Goal: Transaction & Acquisition: Book appointment/travel/reservation

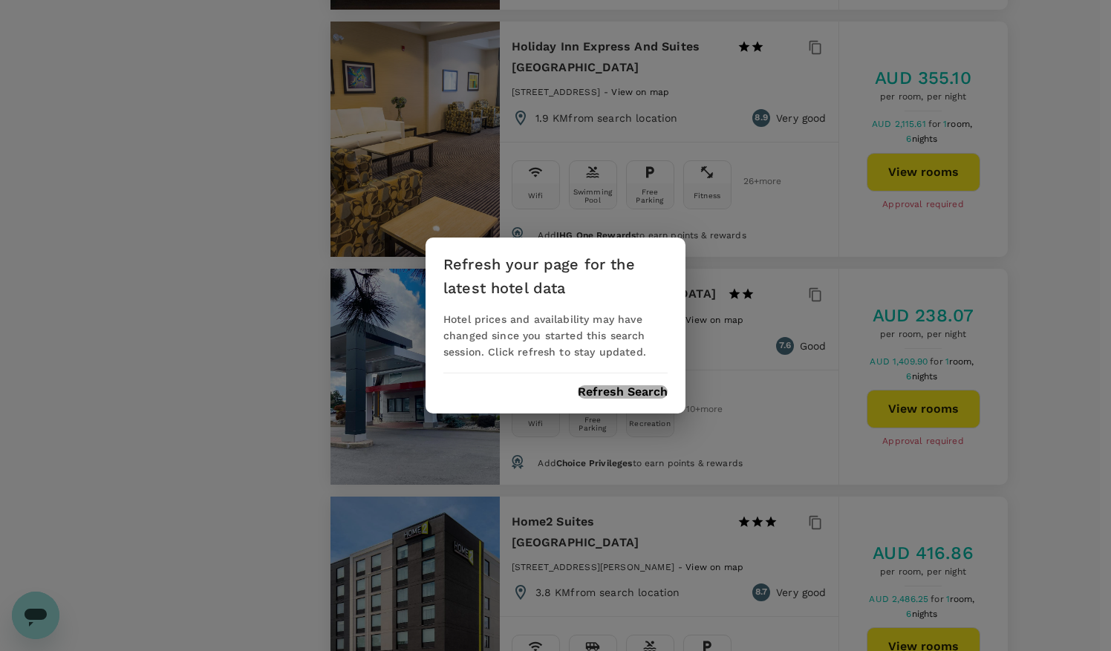
click at [602, 391] on button "Refresh Search" at bounding box center [623, 391] width 90 height 13
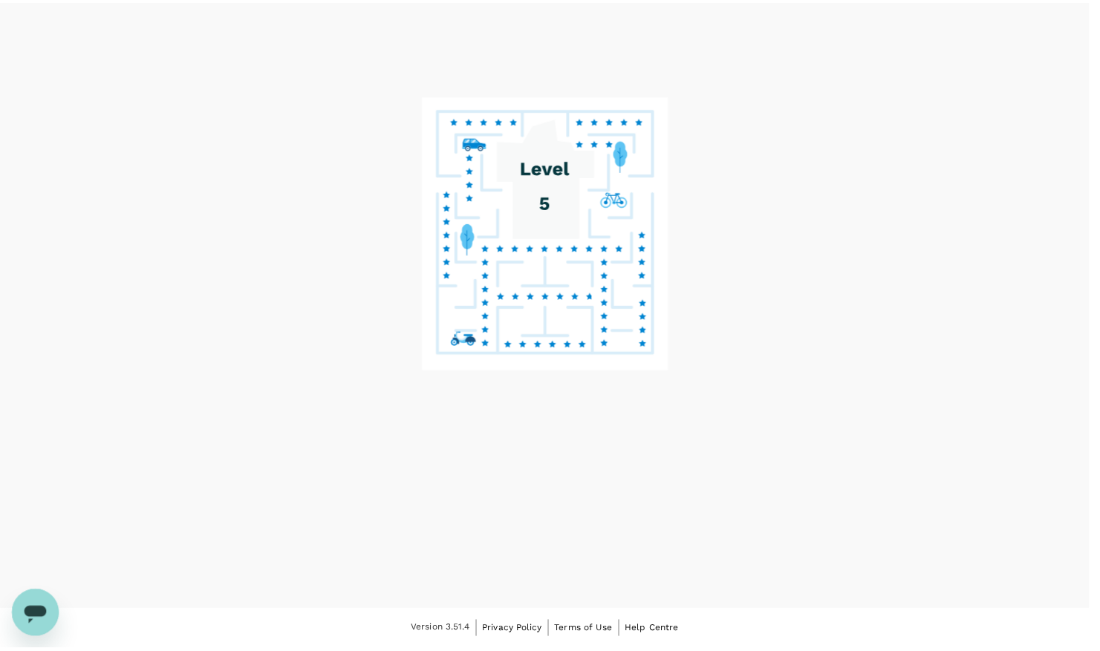
scroll to position [63, 0]
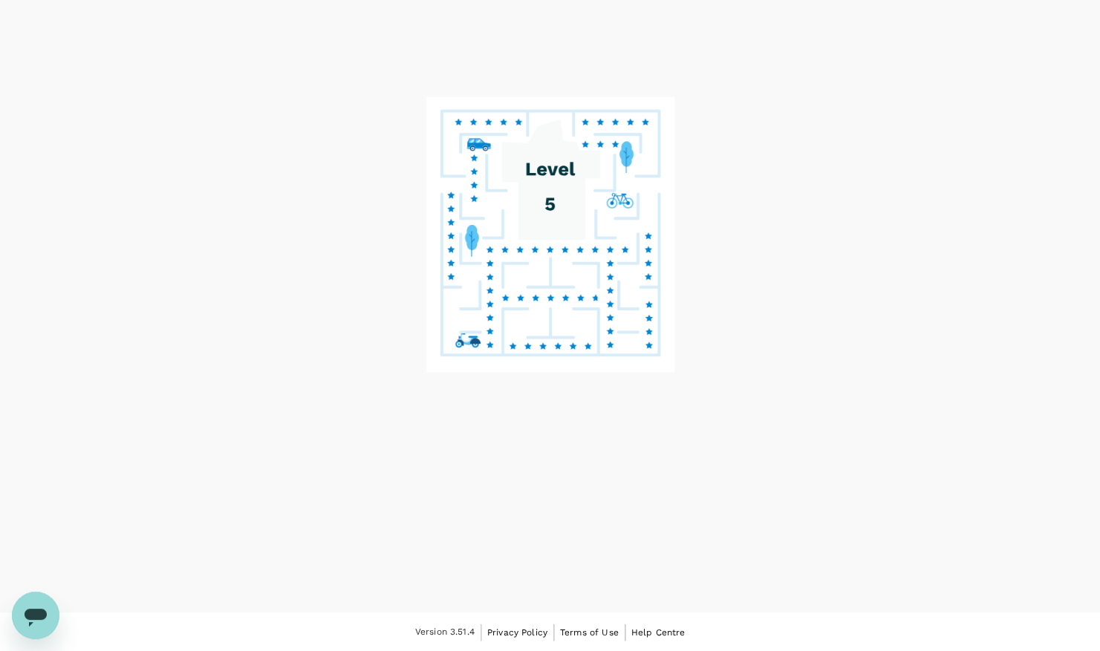
click at [601, 396] on icon at bounding box center [550, 286] width 260 height 384
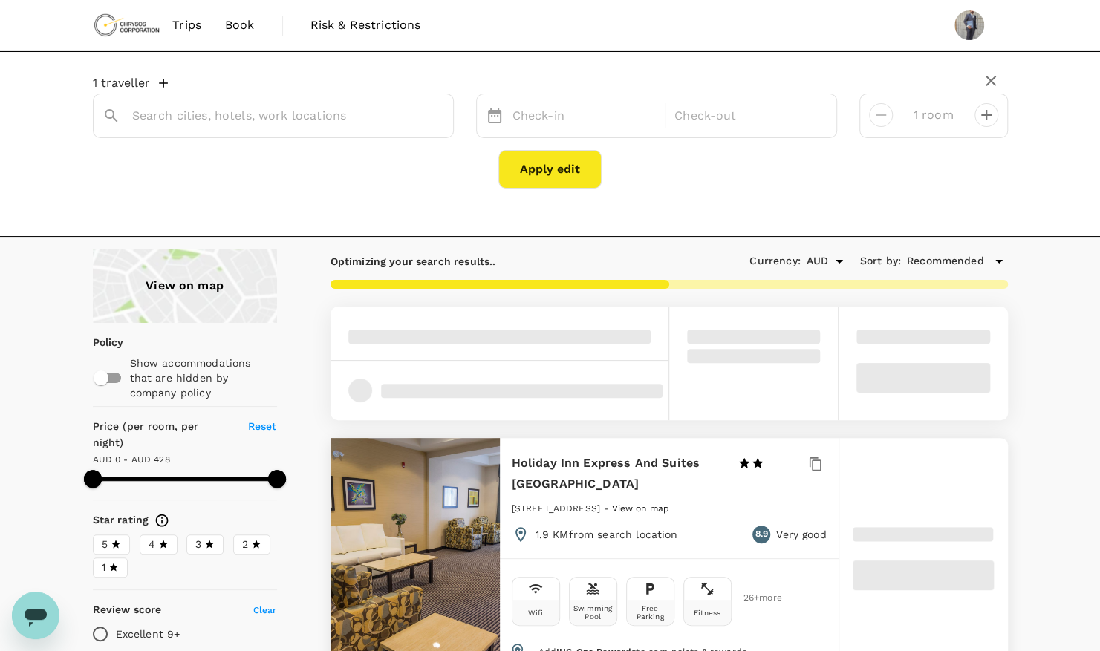
type input "650 Harold Crescent"
type input "428"
click at [238, 27] on span "Book" at bounding box center [240, 25] width 30 height 18
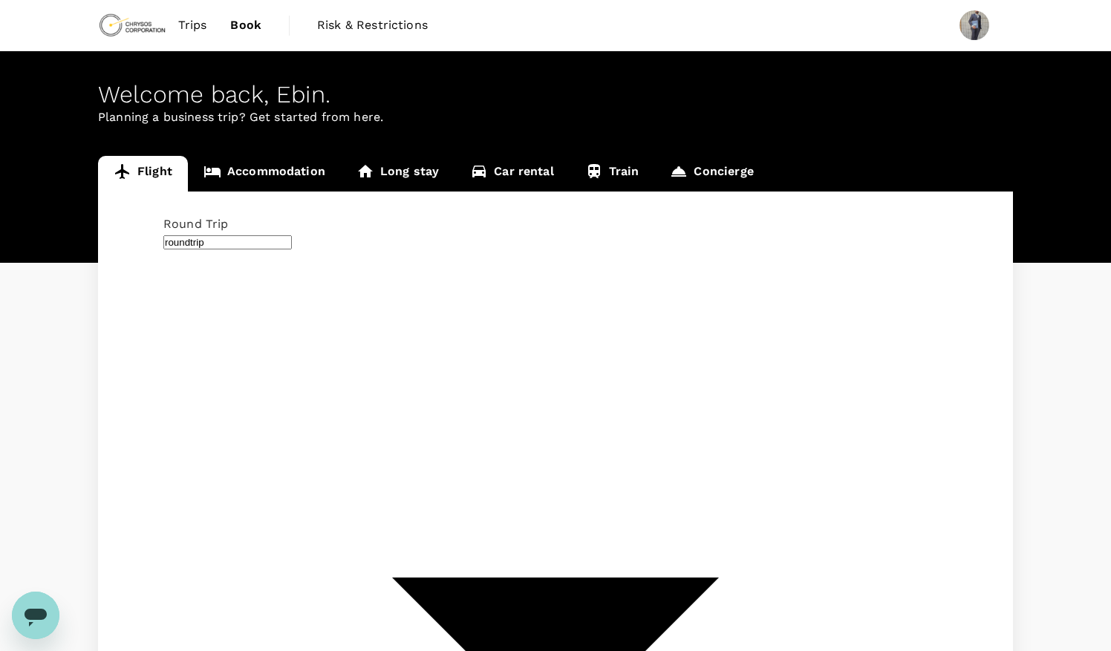
type input "[PERSON_NAME] Power Airport (YTS)"
type input "Thunder Bay (YQT)"
type input "oneway"
type input "Thunder Bay (YQT)"
type input "Timmins Victor M. Power Airport (YTS)"
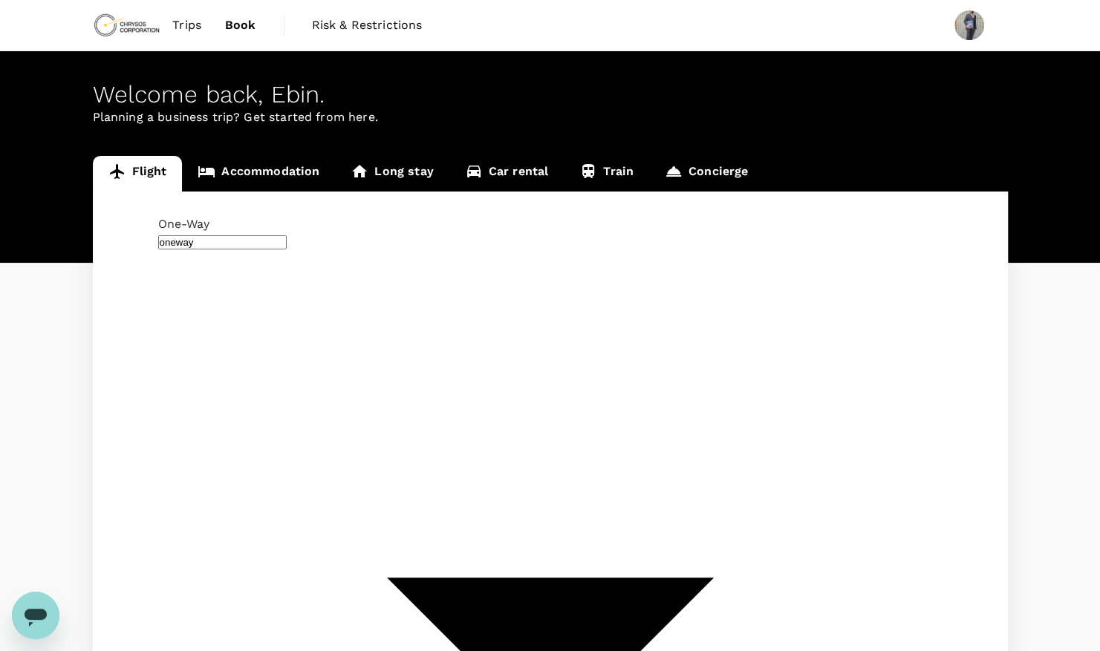
type input "Thunder Bay (YQT)"
type input "Timmins Victor M. Power Airport (YTS)"
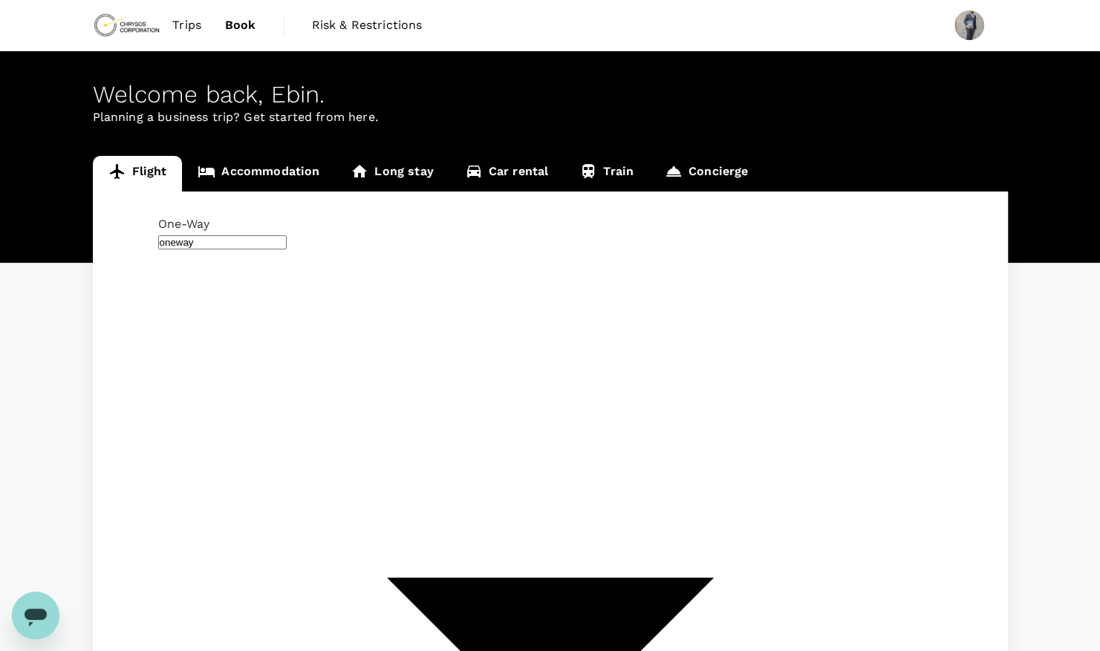
type input "T"
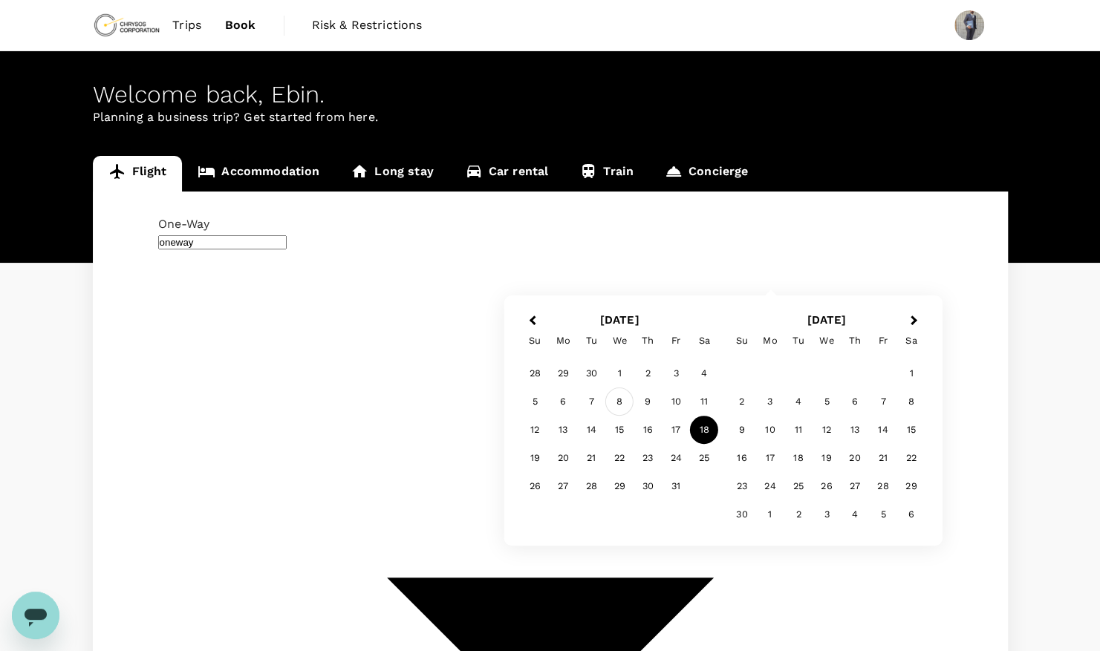
type input "Toronto, Canada (any)"
click at [619, 405] on div "8" at bounding box center [619, 402] width 28 height 28
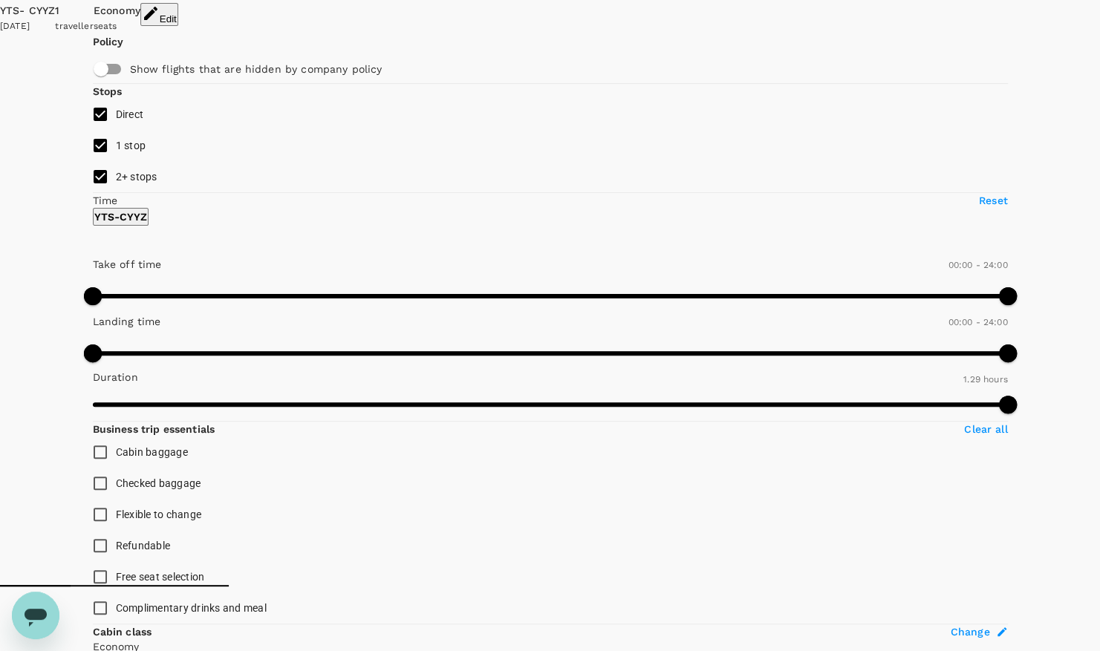
scroll to position [156, 0]
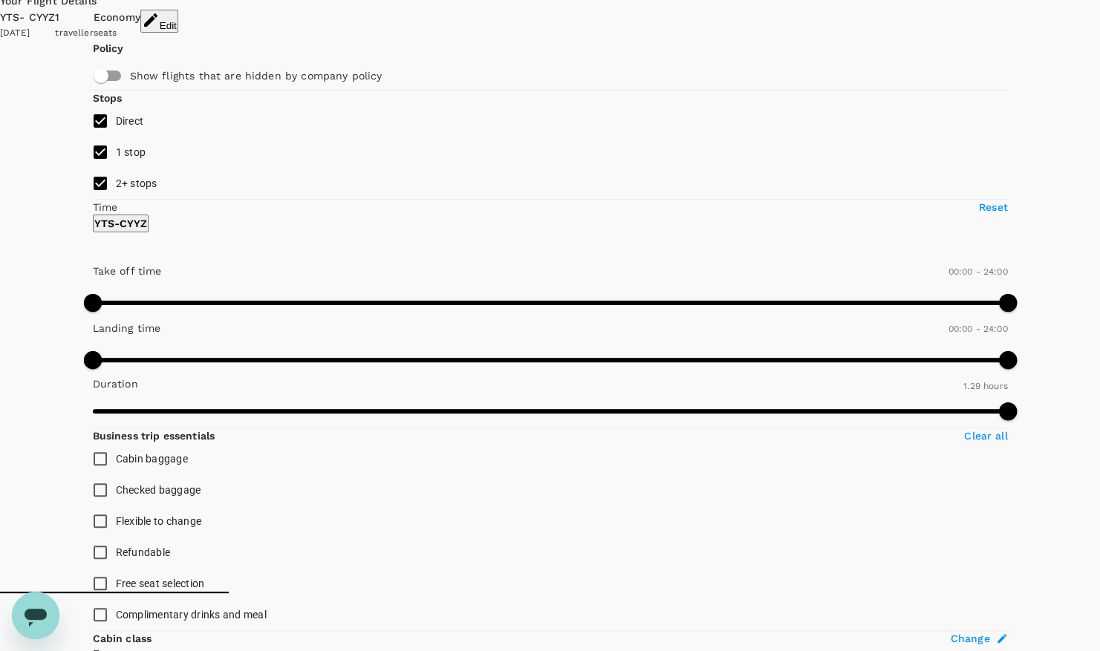
scroll to position [55, 0]
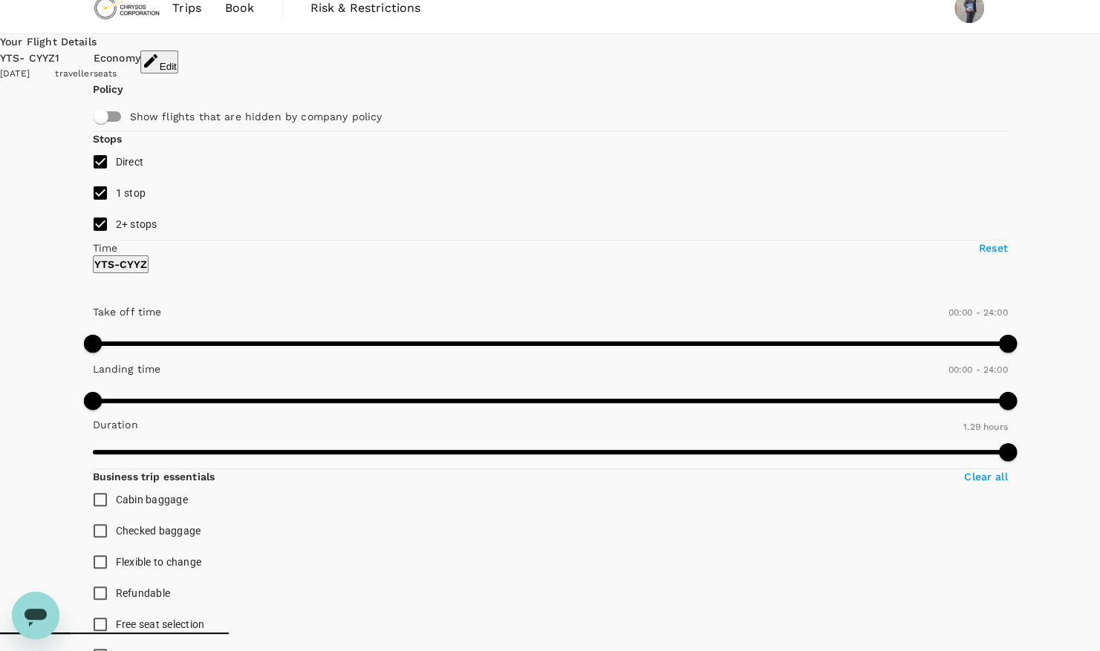
scroll to position [0, 0]
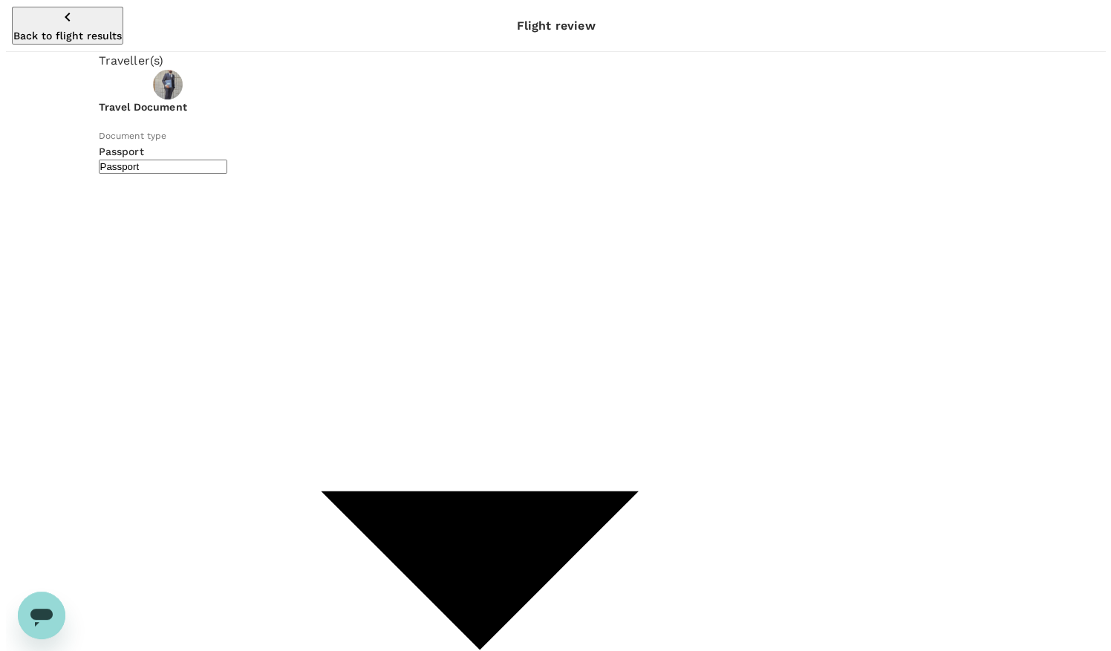
scroll to position [39, 0]
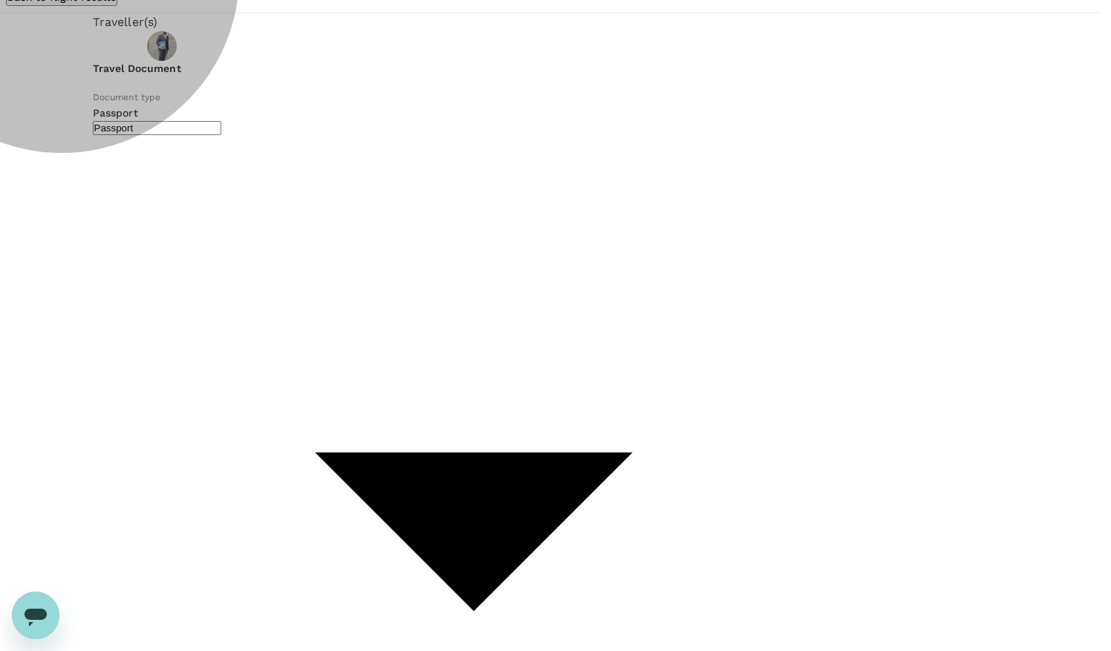
type input "Id card"
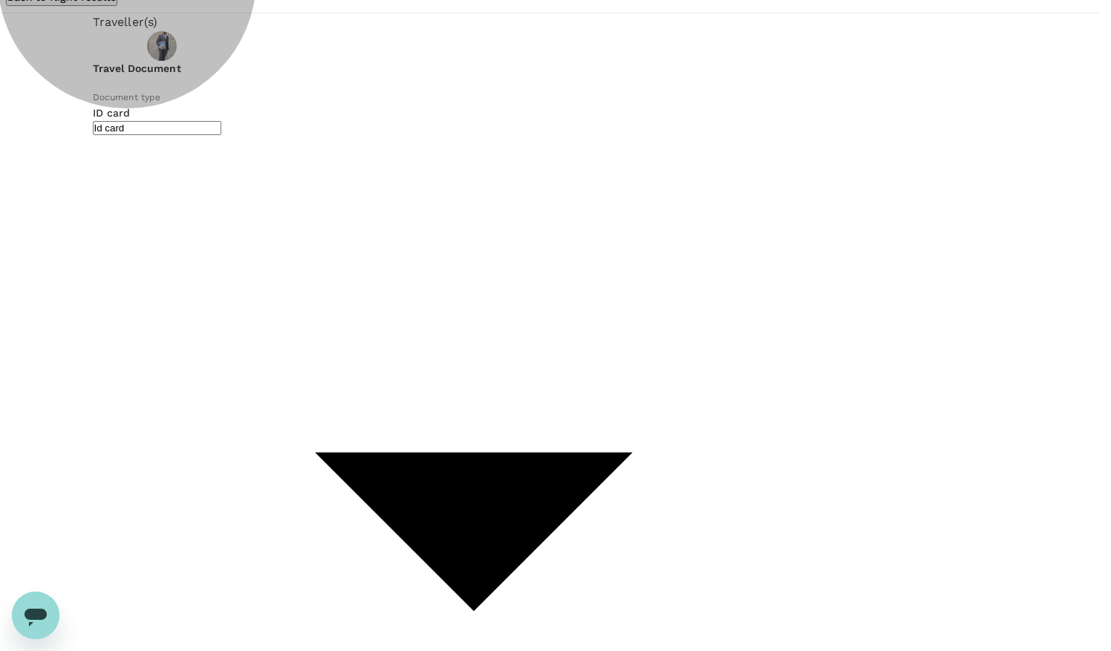
type input "adc8a2d5-54fb-43b2-9633-76e9ef097f9c"
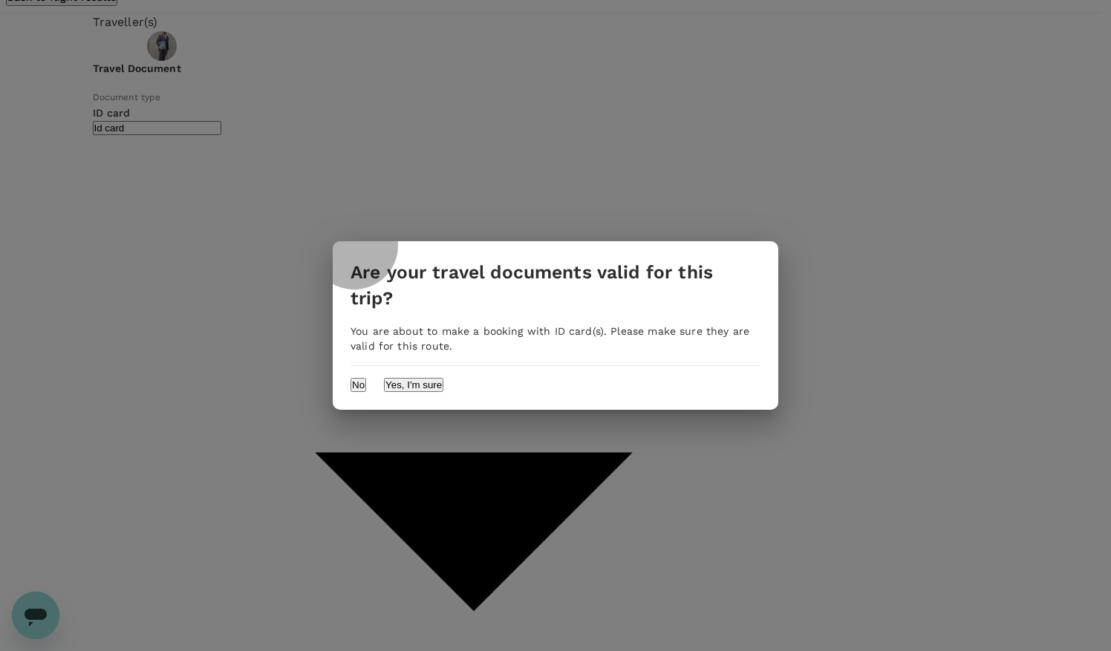
click at [443, 378] on button "Yes, I'm sure" at bounding box center [413, 385] width 59 height 14
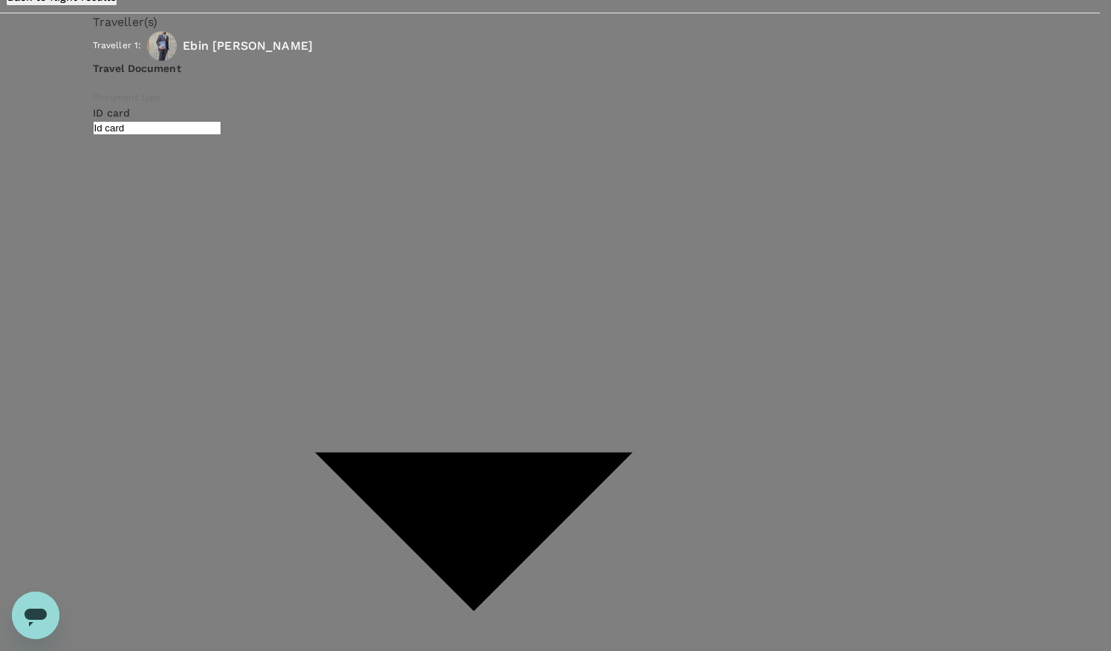
type input "9c4289b1-14a3-4119-8736-521306e5ca8f"
paste textarea "covering for Satyam Mistry for his vacation"
type textarea "covering for Satyam Mistry for his vacation"
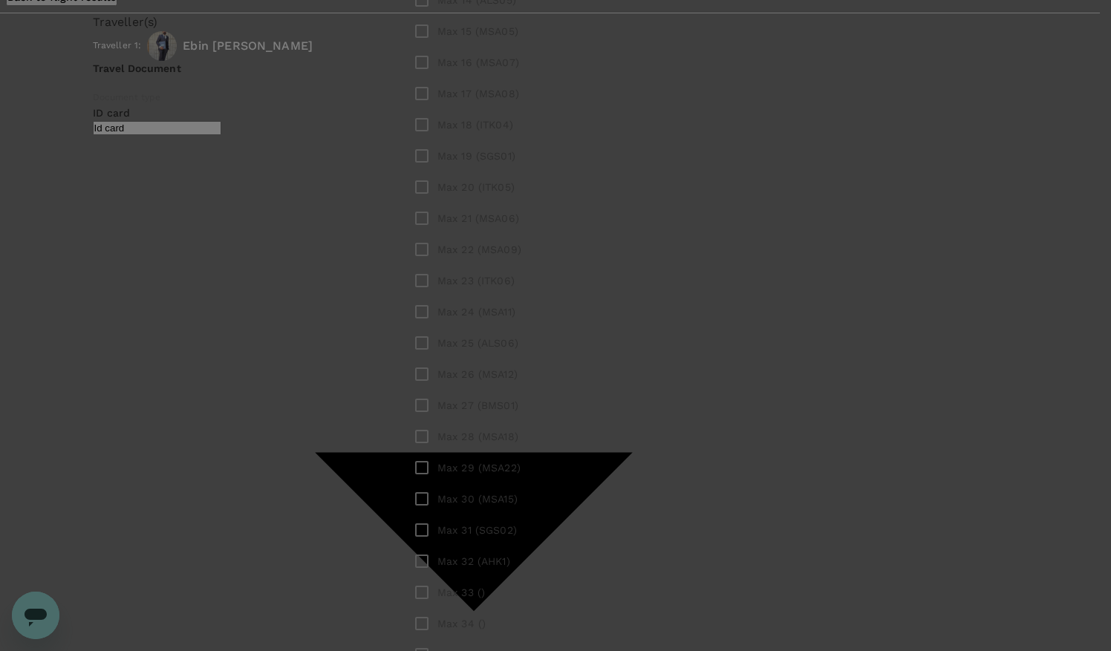
scroll to position [814, 0]
click at [437, 359] on input "checkbox" at bounding box center [421, 342] width 31 height 31
checkbox input "true"
click at [437, 608] on input "checkbox" at bounding box center [421, 623] width 31 height 31
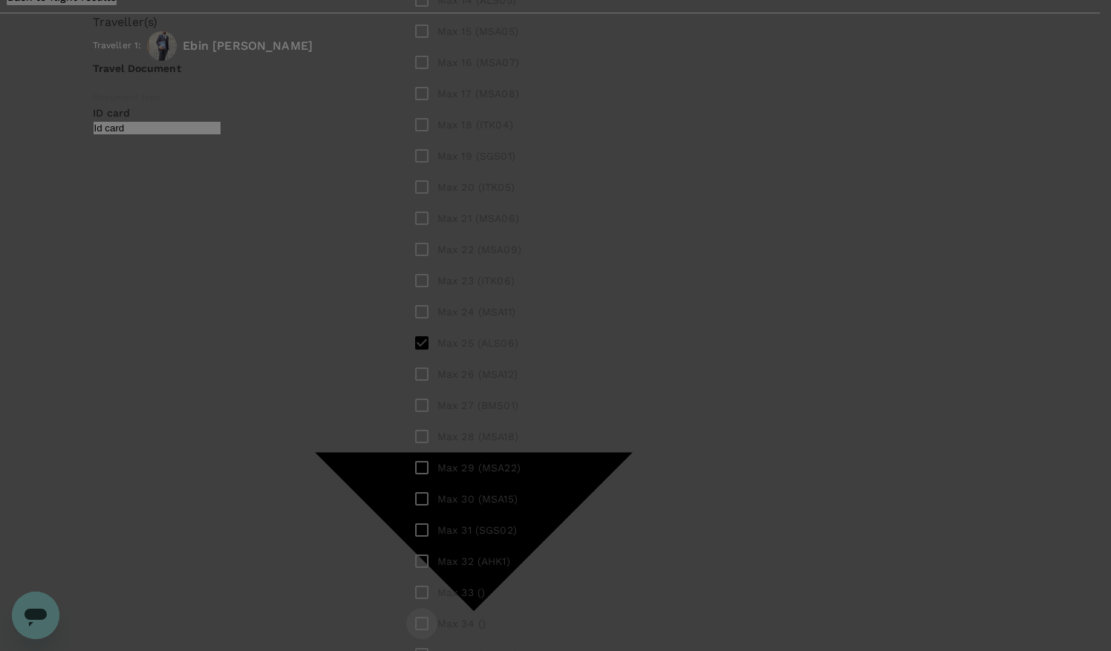
checkbox input "true"
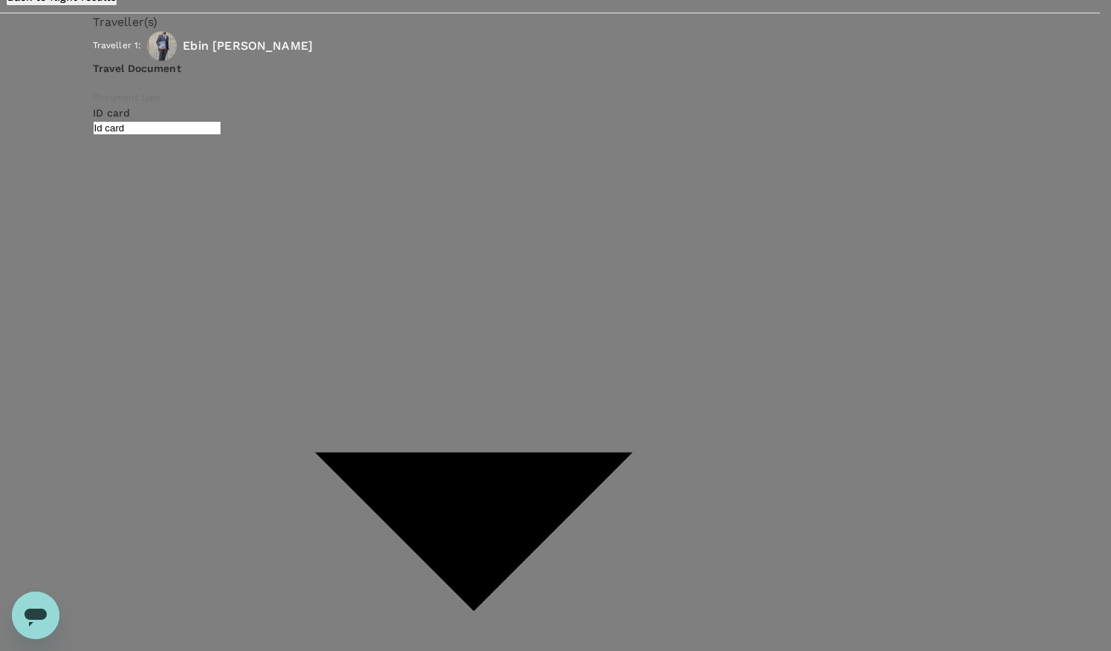
scroll to position [134, 0]
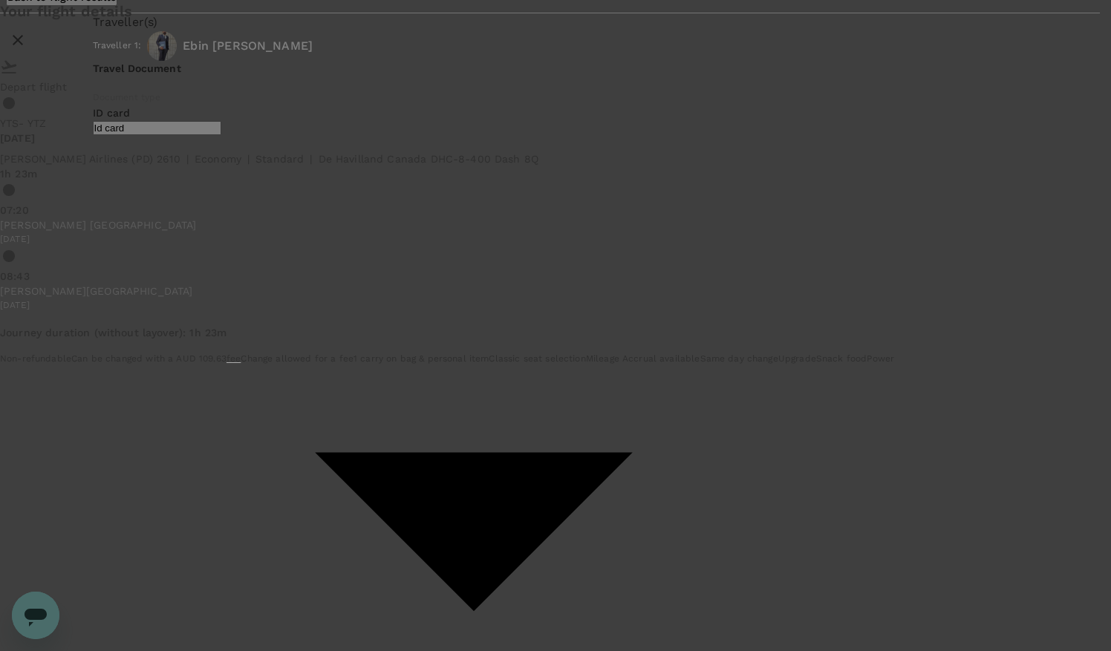
click at [27, 49] on icon "close" at bounding box center [18, 40] width 18 height 18
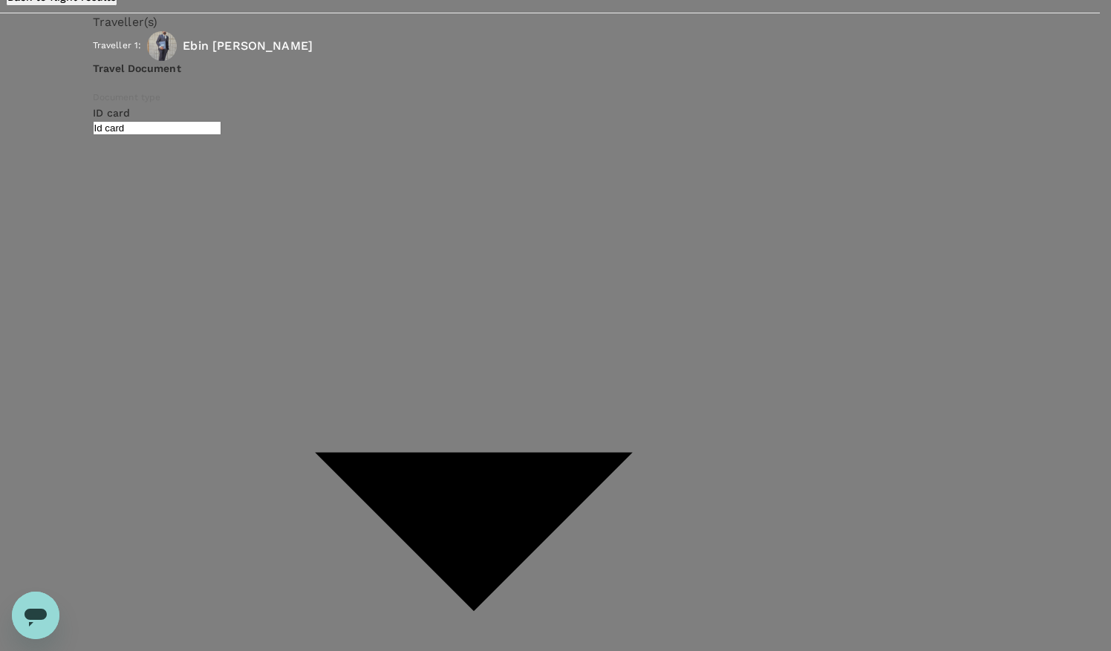
scroll to position [0, 0]
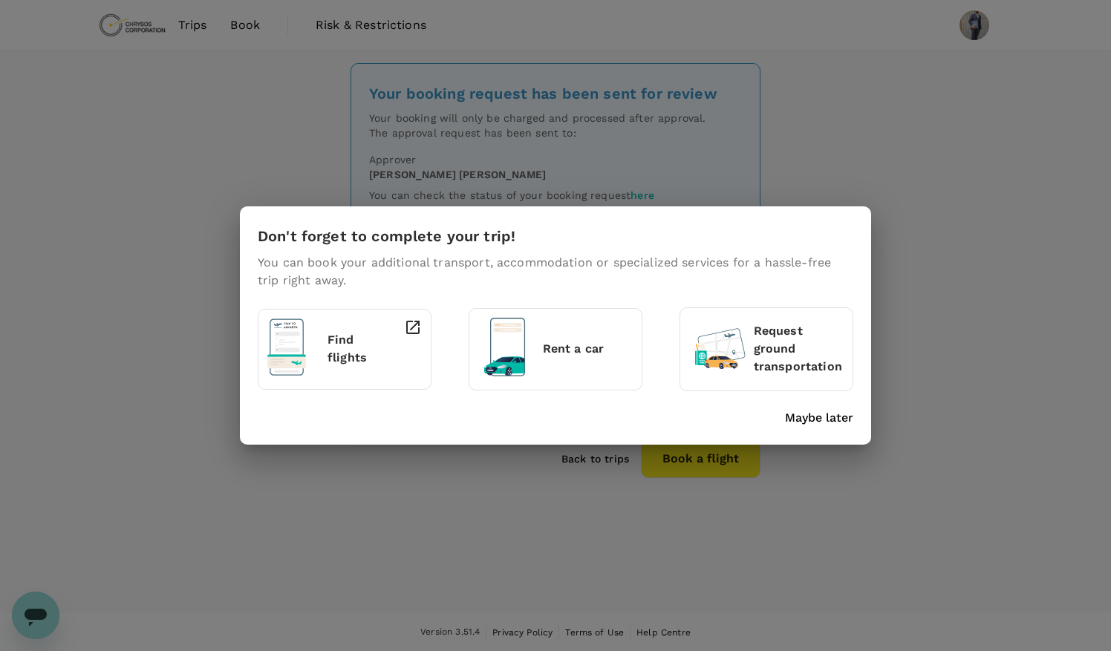
click at [300, 87] on div "Don't forget to complete your trip! You can book your additional transport, acc…" at bounding box center [555, 325] width 1111 height 651
click at [821, 419] on p "Maybe later" at bounding box center [819, 418] width 68 height 18
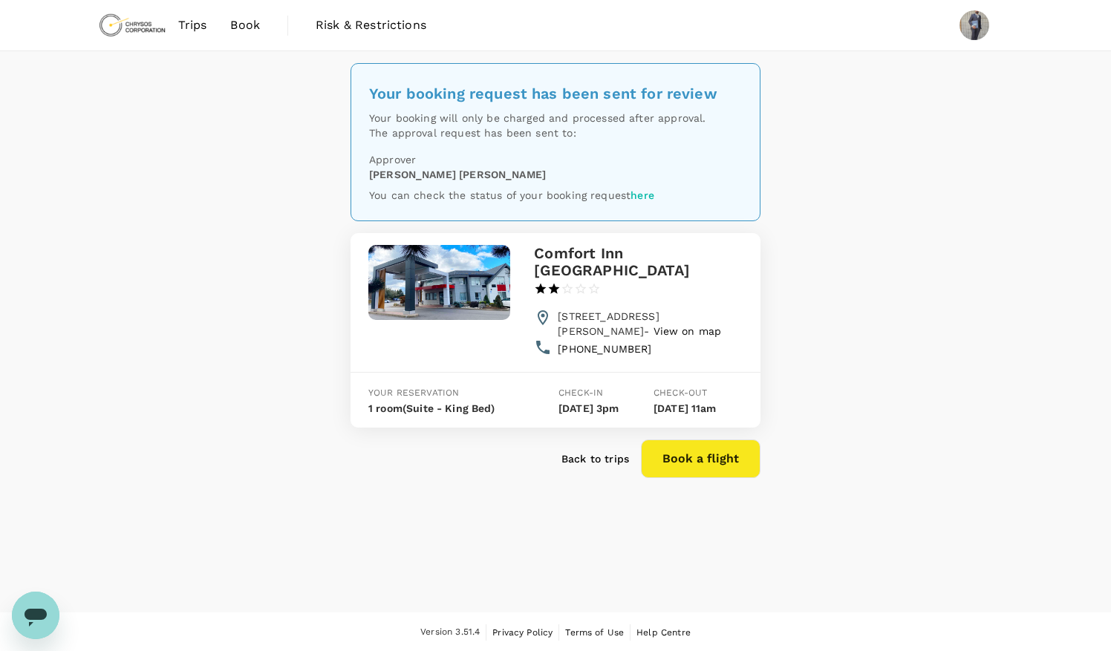
click at [238, 30] on span "Book" at bounding box center [245, 25] width 30 height 18
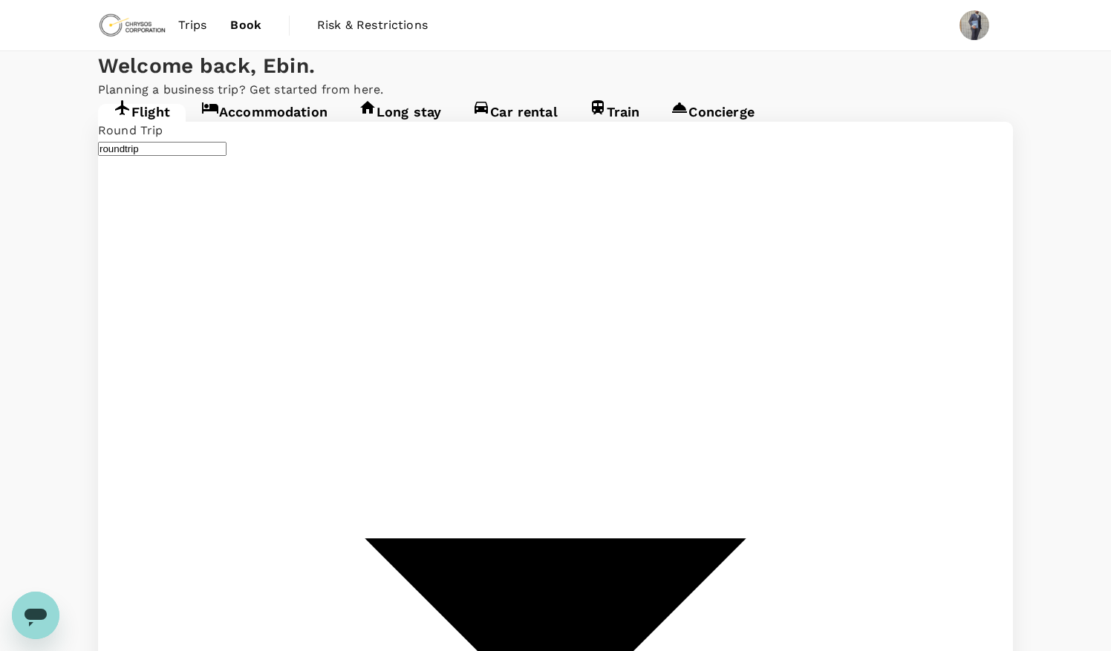
type input "[PERSON_NAME] Power Airport (YTS)"
type input "Thunder Bay (YQT)"
type input "oneway"
type input "Timmins Victor M. Power Airport (YTS)"
type input "Toronto, Canada (any)"
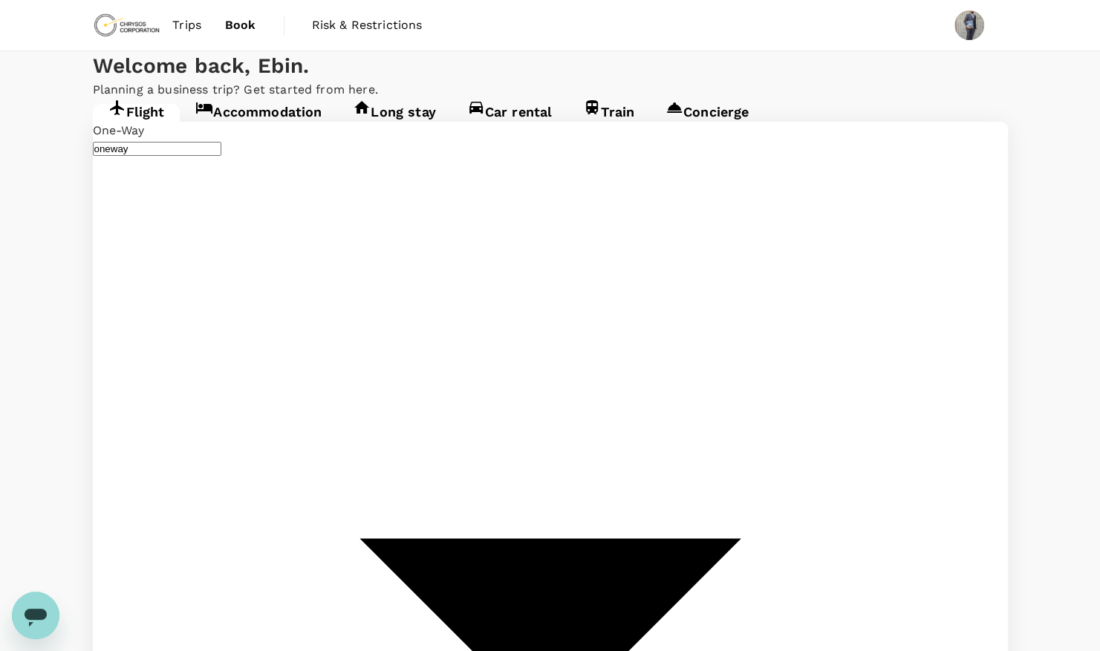
type input "Timmins Victor M. Power Airport (YTS)"
type input "Toronto, Canada (any)"
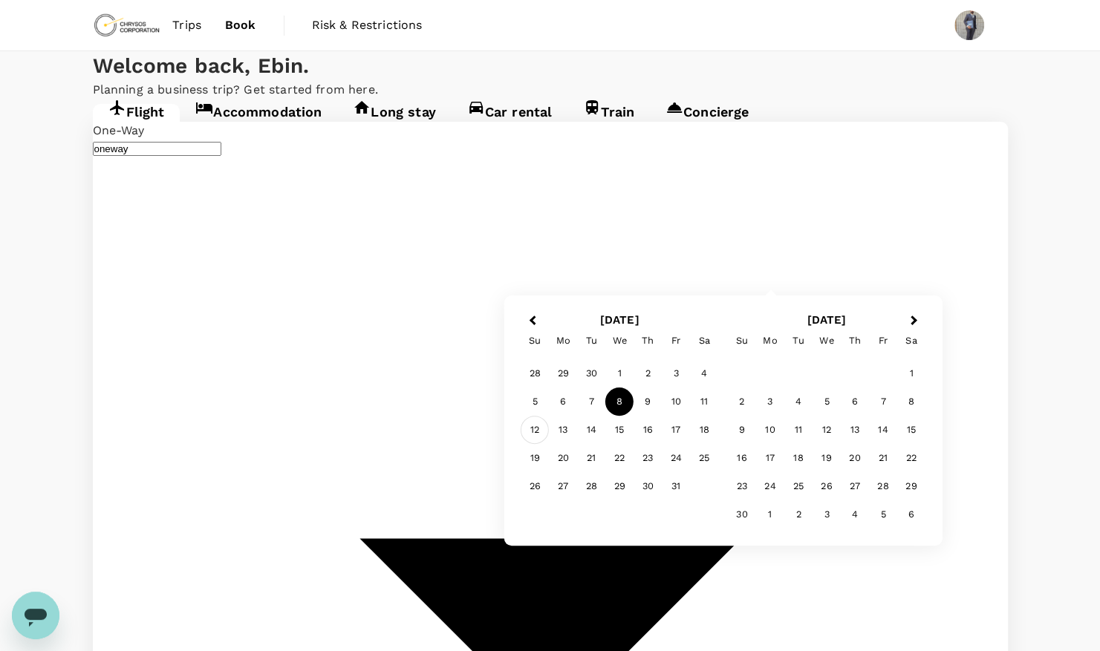
type input "Thunder Bay, Canada (any)"
click at [533, 429] on div "12" at bounding box center [535, 430] width 28 height 28
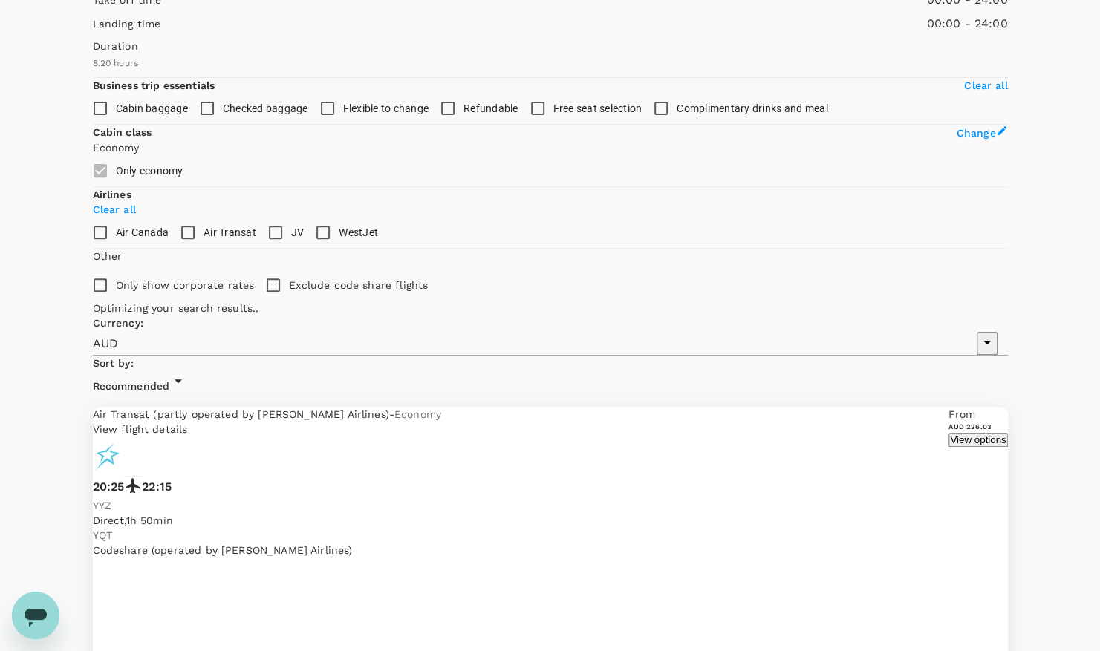
scroll to position [190, 0]
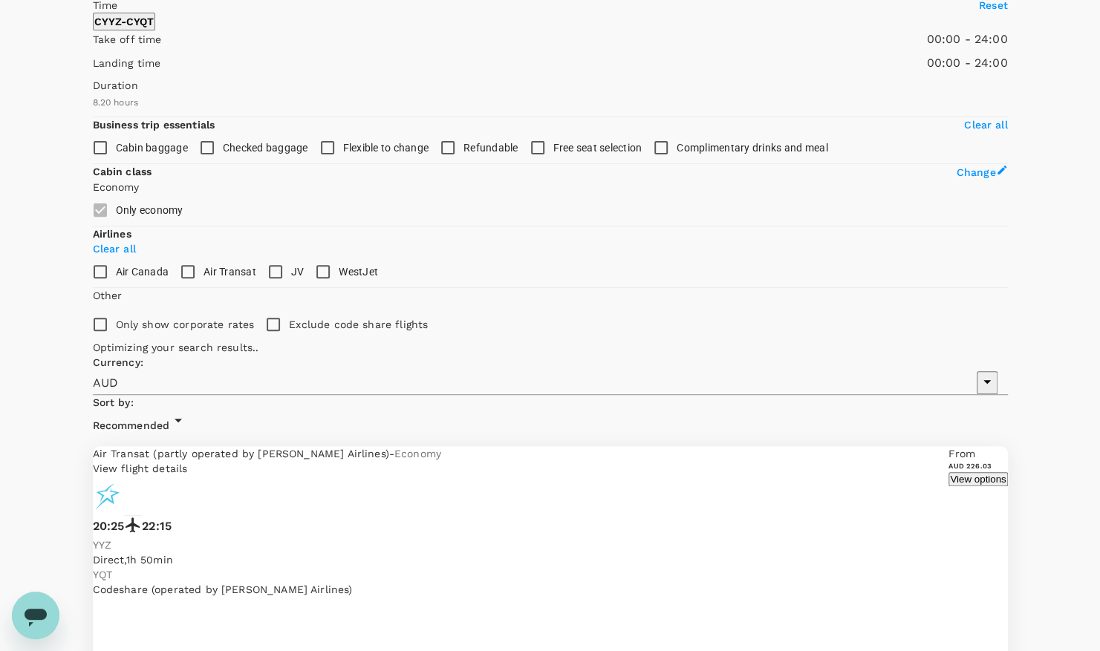
type input "660"
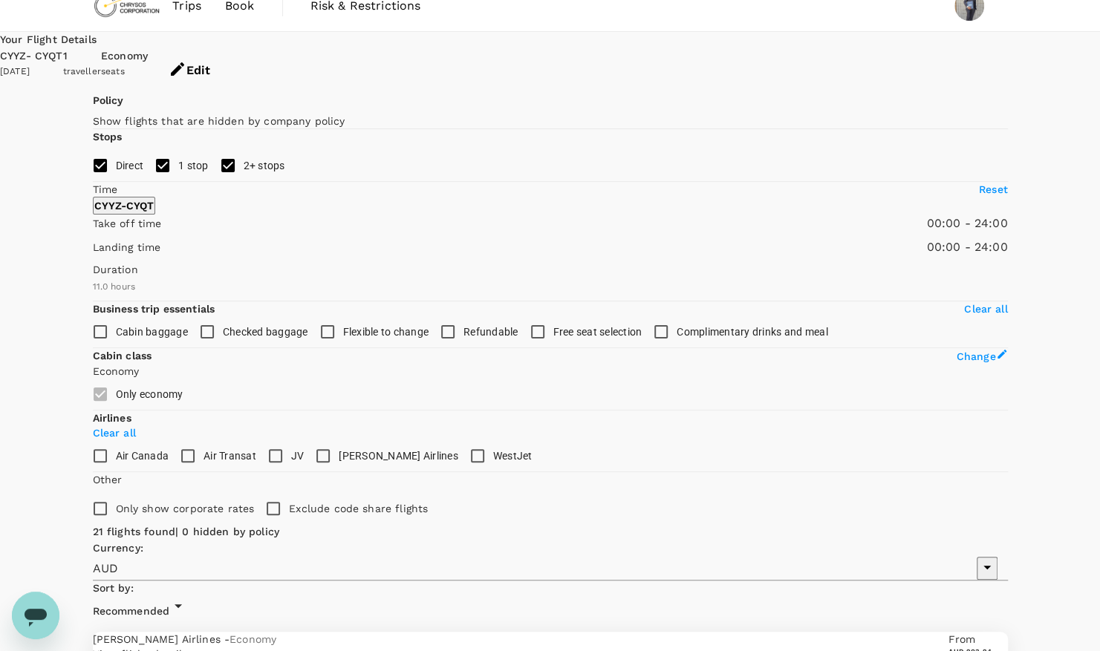
scroll to position [16, 0]
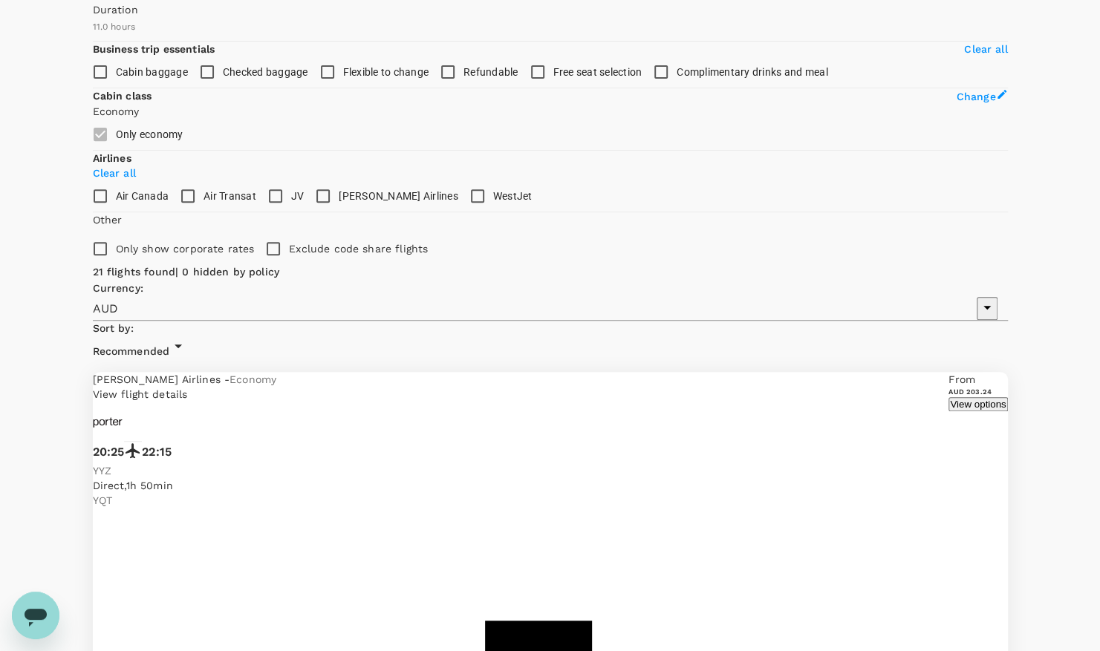
scroll to position [293, 0]
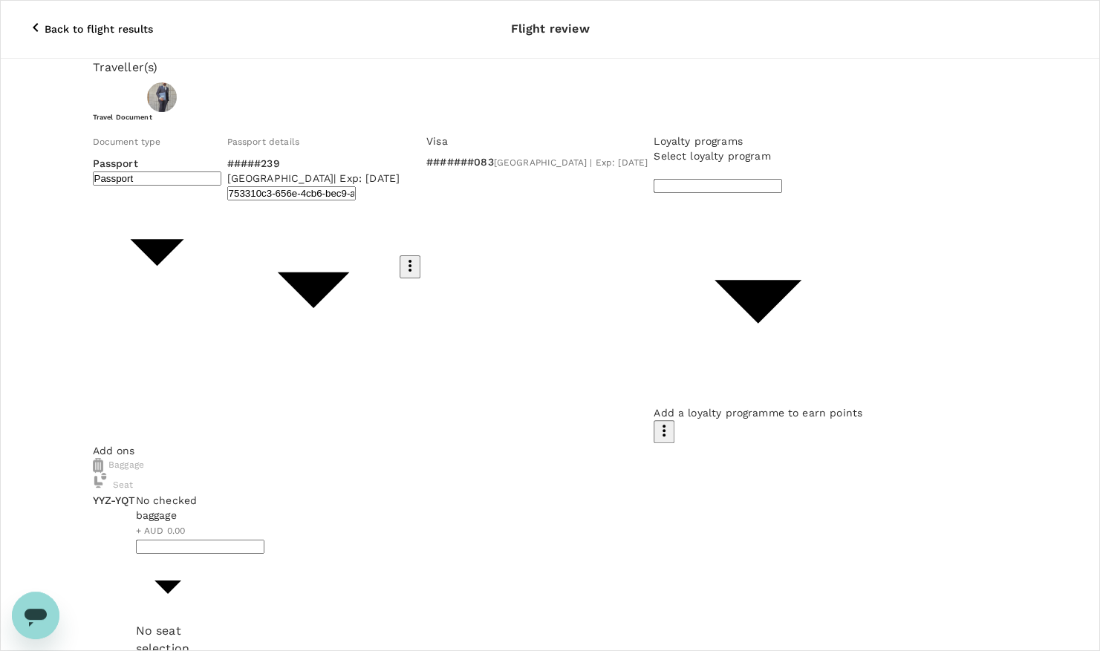
click at [27, 19] on icon "button" at bounding box center [36, 28] width 18 height 18
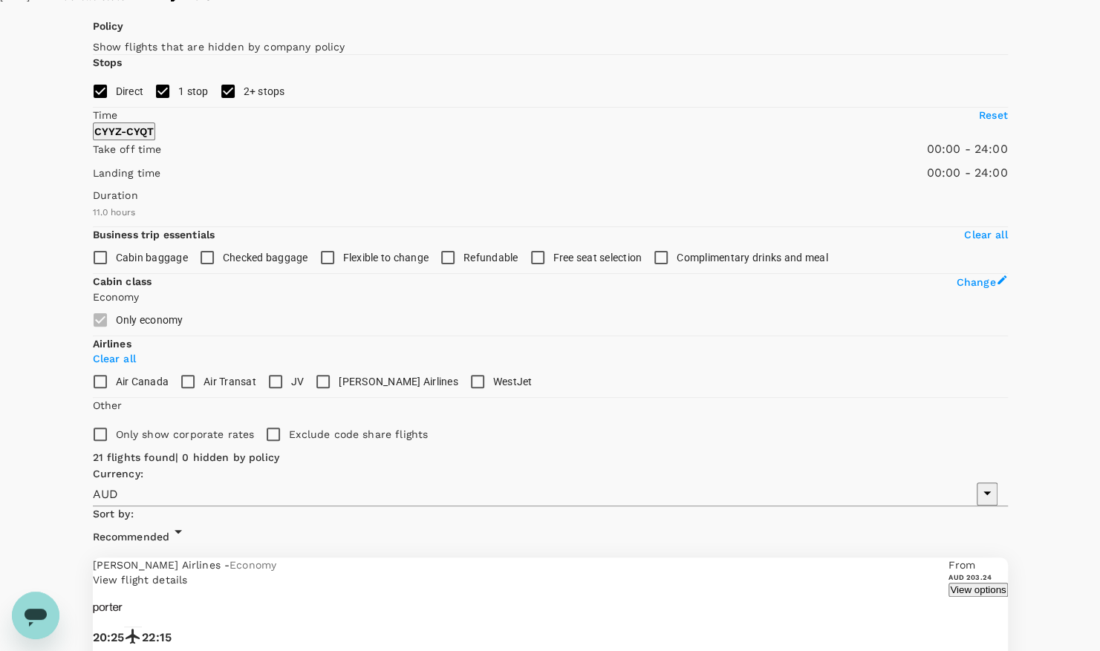
scroll to position [95, 0]
click at [948, 581] on button "View options" at bounding box center [977, 588] width 59 height 14
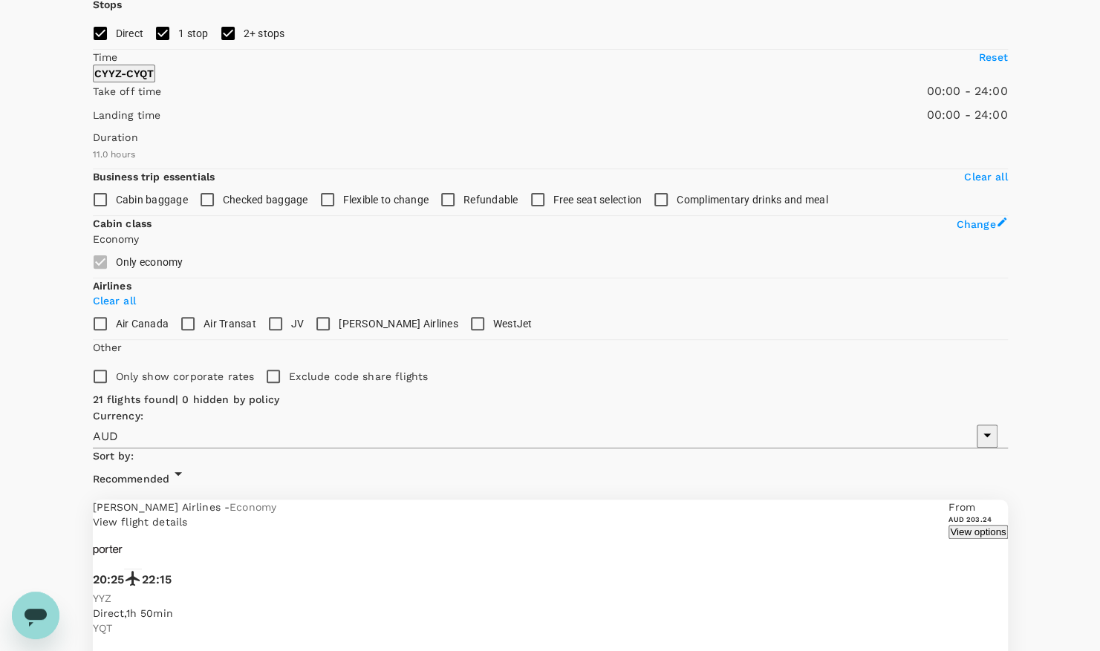
scroll to position [156, 0]
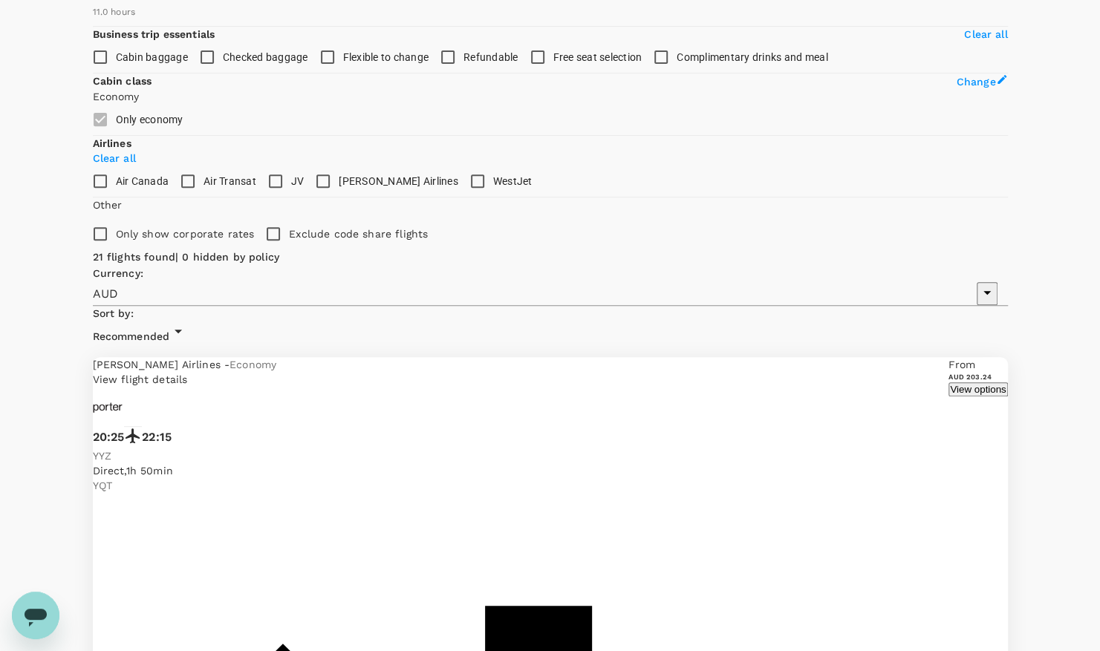
scroll to position [288, 0]
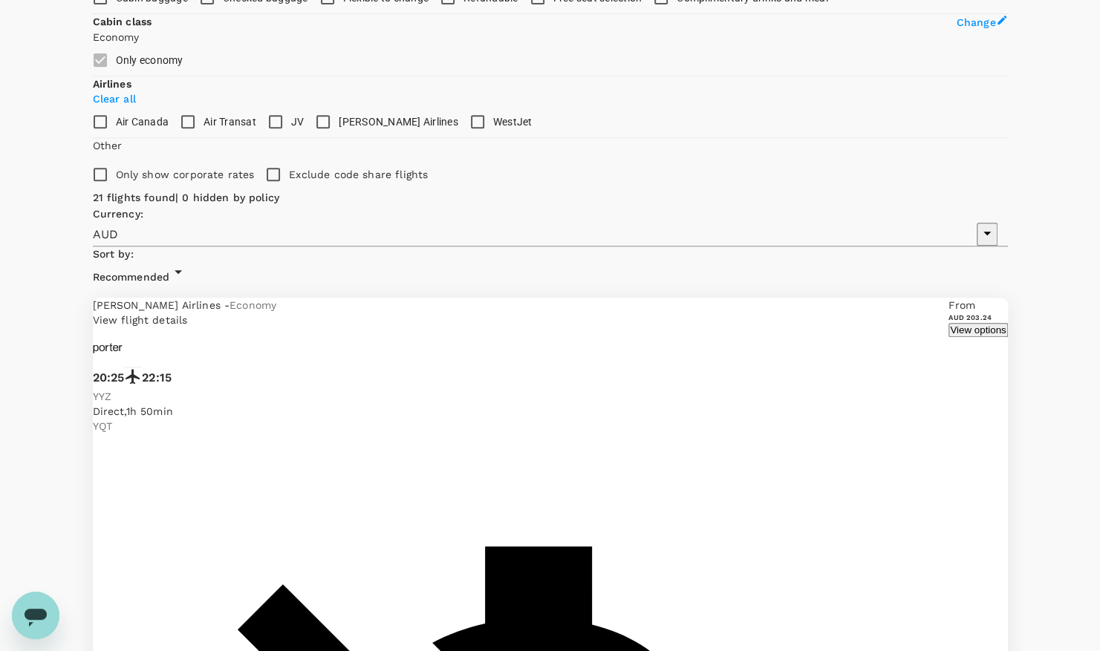
scroll to position [443, 0]
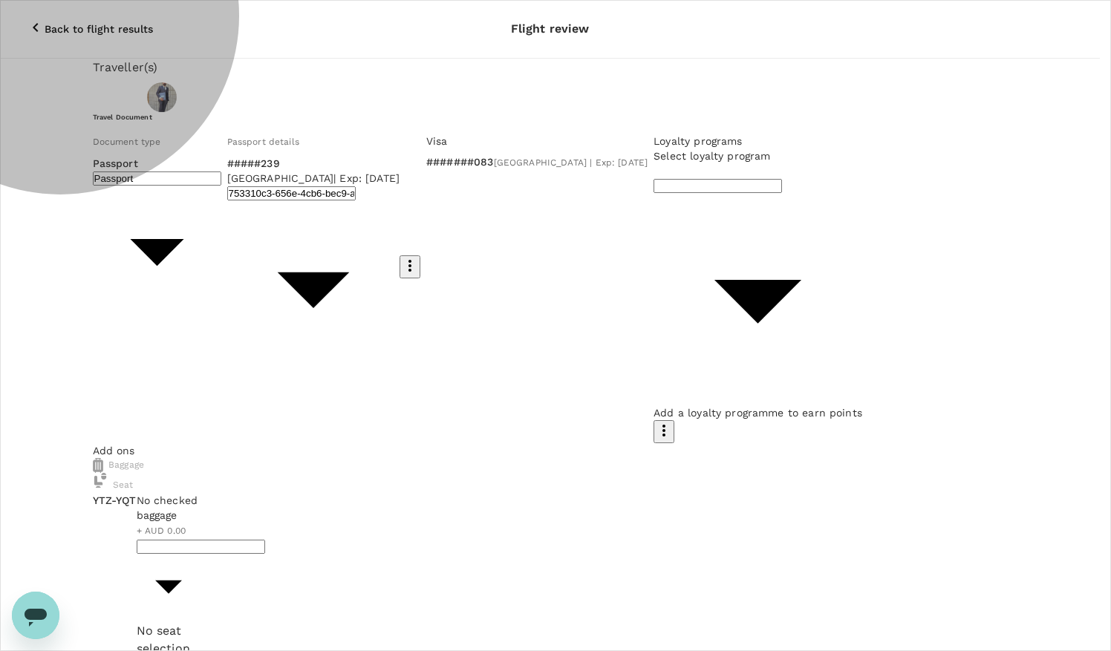
type input "Id card"
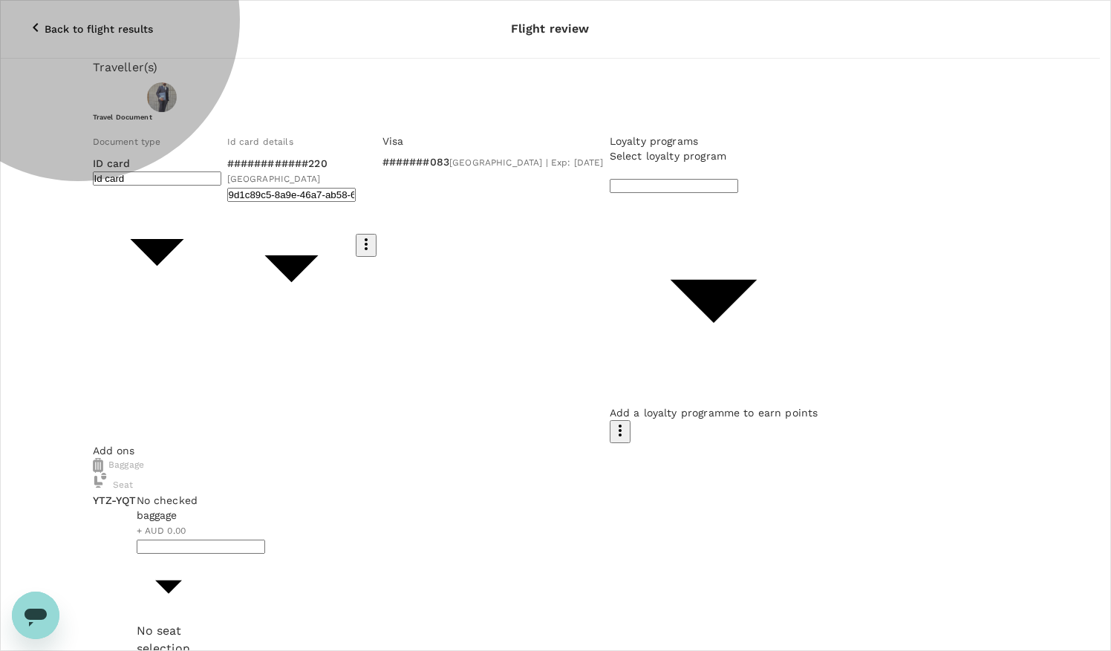
type input "adc8a2d5-54fb-43b2-9633-76e9ef097f9c"
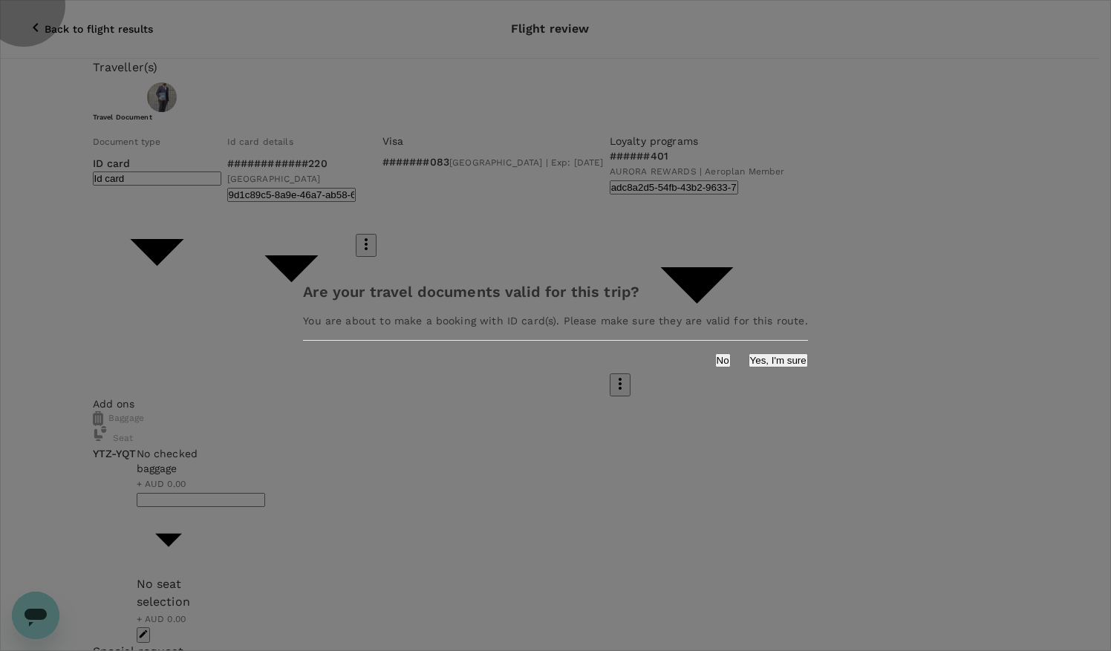
click at [748, 367] on button "Yes, I'm sure" at bounding box center [777, 360] width 59 height 14
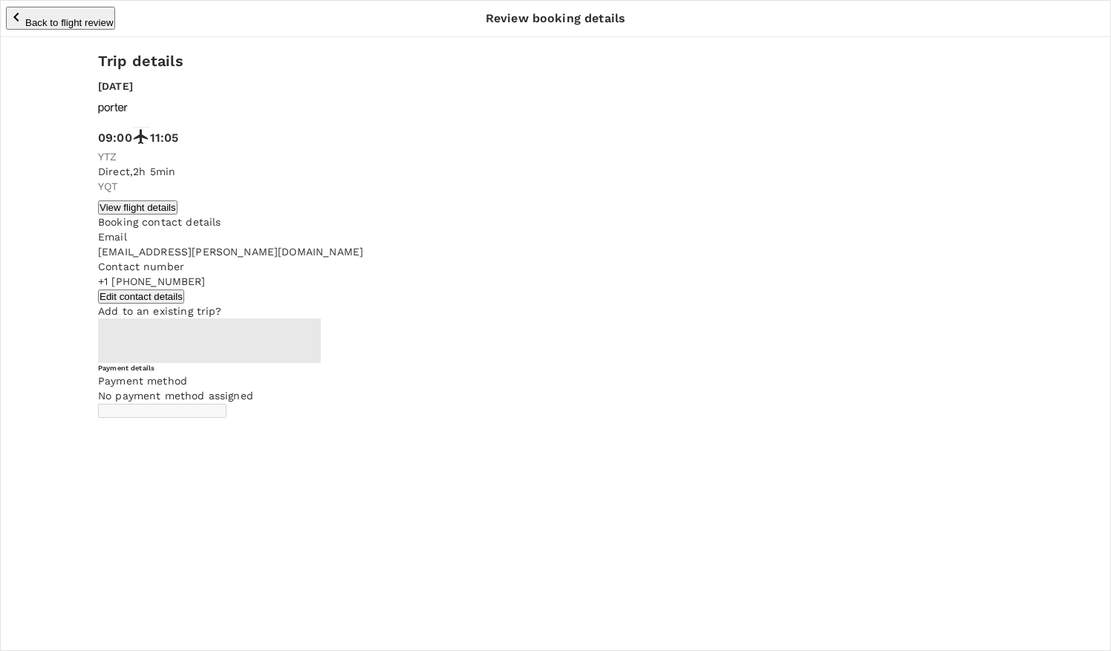
type input "9c4289b1-14a3-4119-8736-521306e5ca8f"
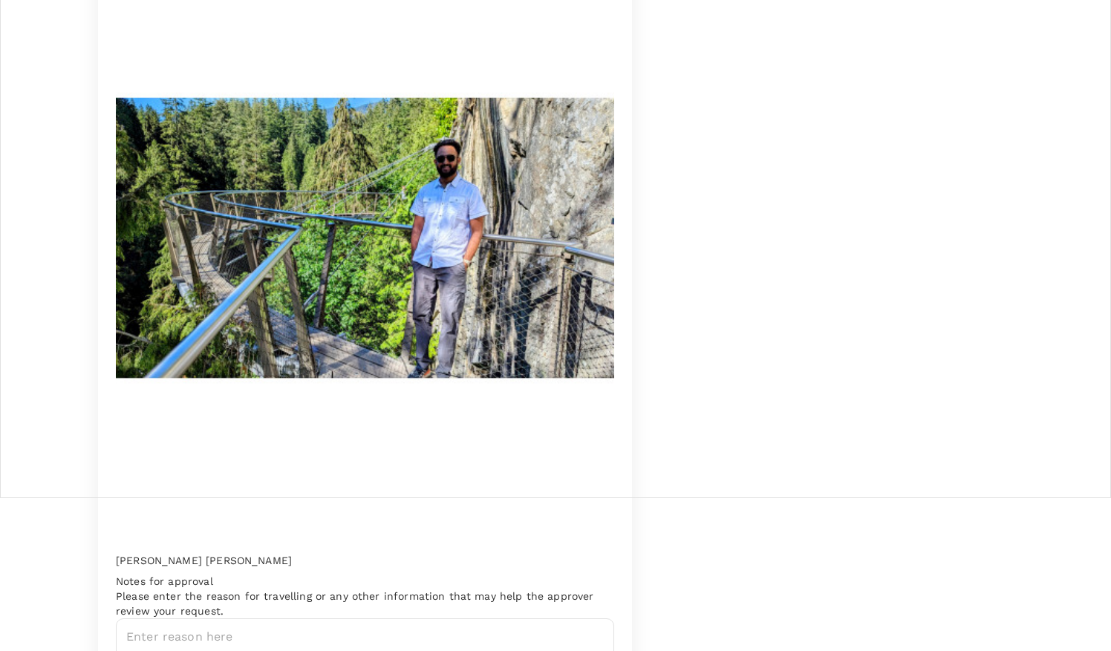
scroll to position [154, 0]
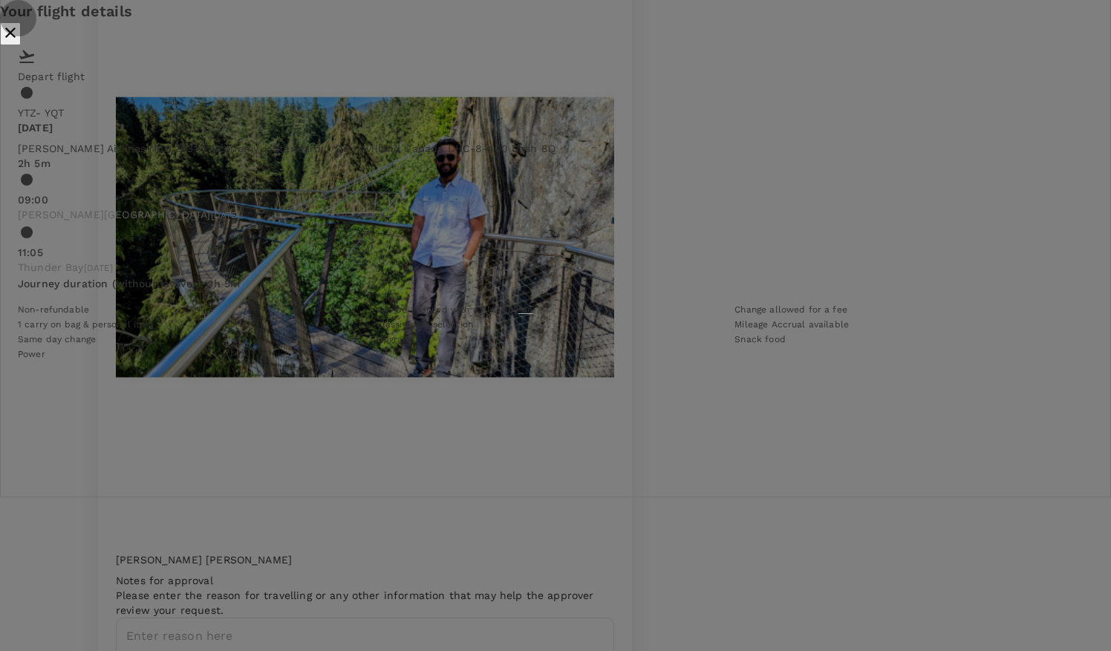
click at [19, 42] on icon "close" at bounding box center [10, 33] width 18 height 18
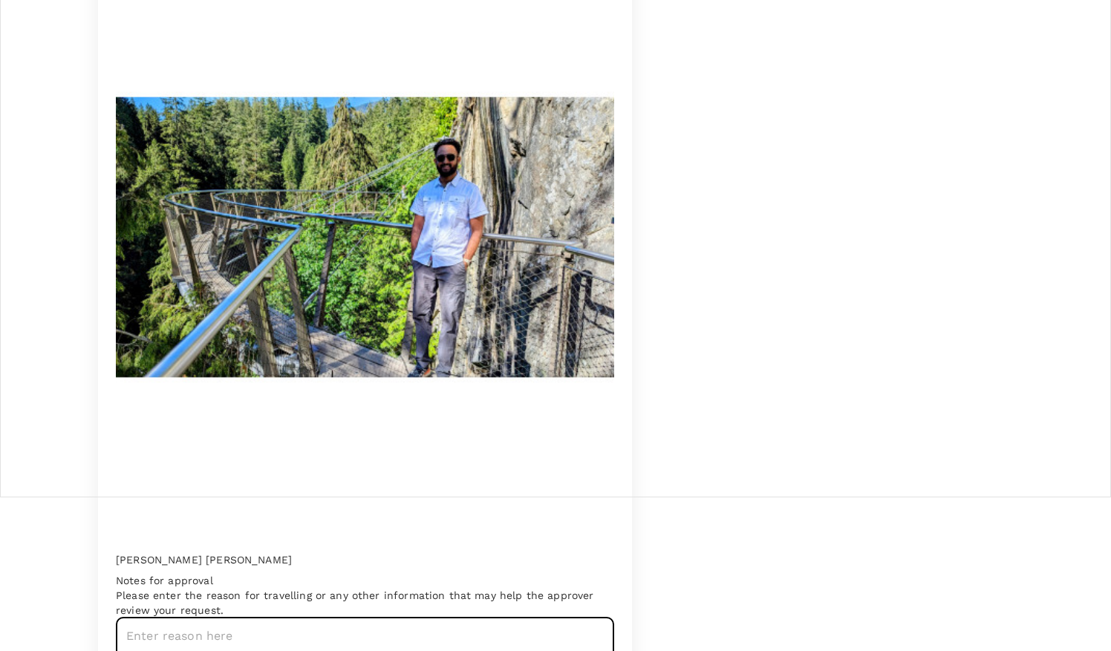
click at [258, 618] on textarea at bounding box center [365, 662] width 498 height 88
paste textarea "covering for Satyam Mistry for his vacation"
type textarea "covering for Satyam Mistry for his vacation"
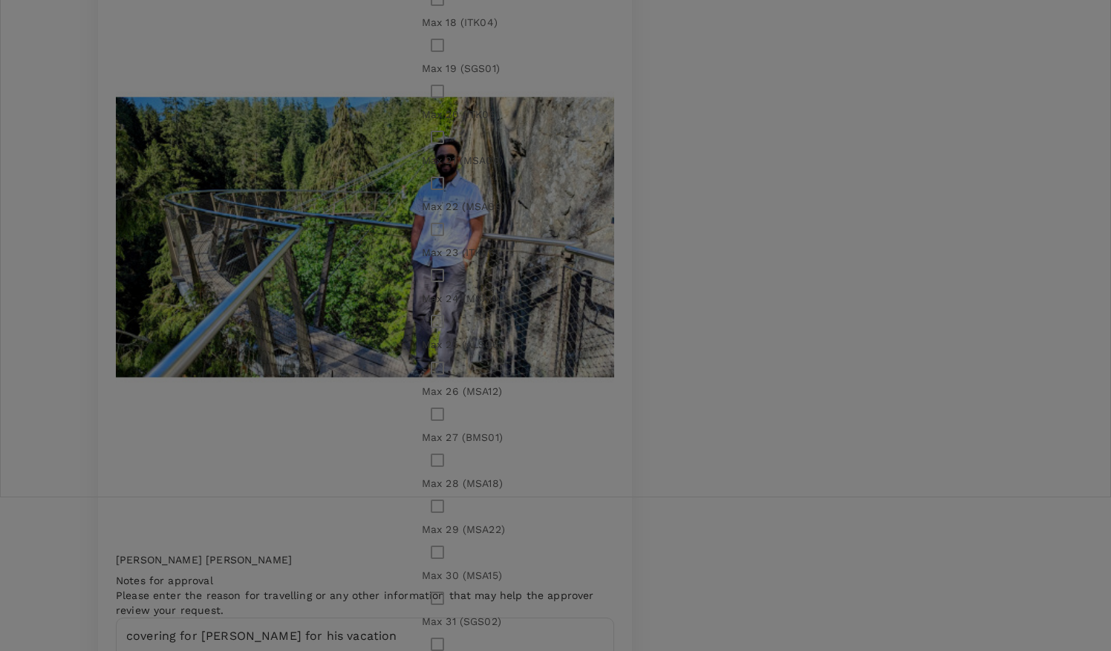
scroll to position [774, 0]
click at [450, 337] on input "checkbox" at bounding box center [437, 321] width 31 height 31
checkbox input "true"
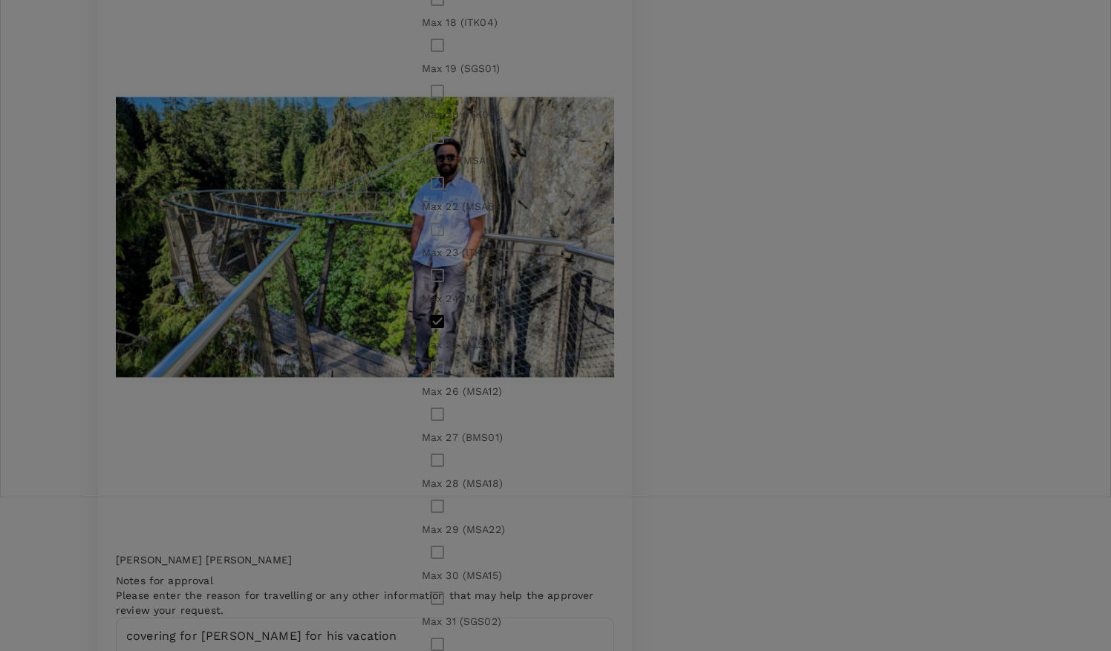
checkbox input "true"
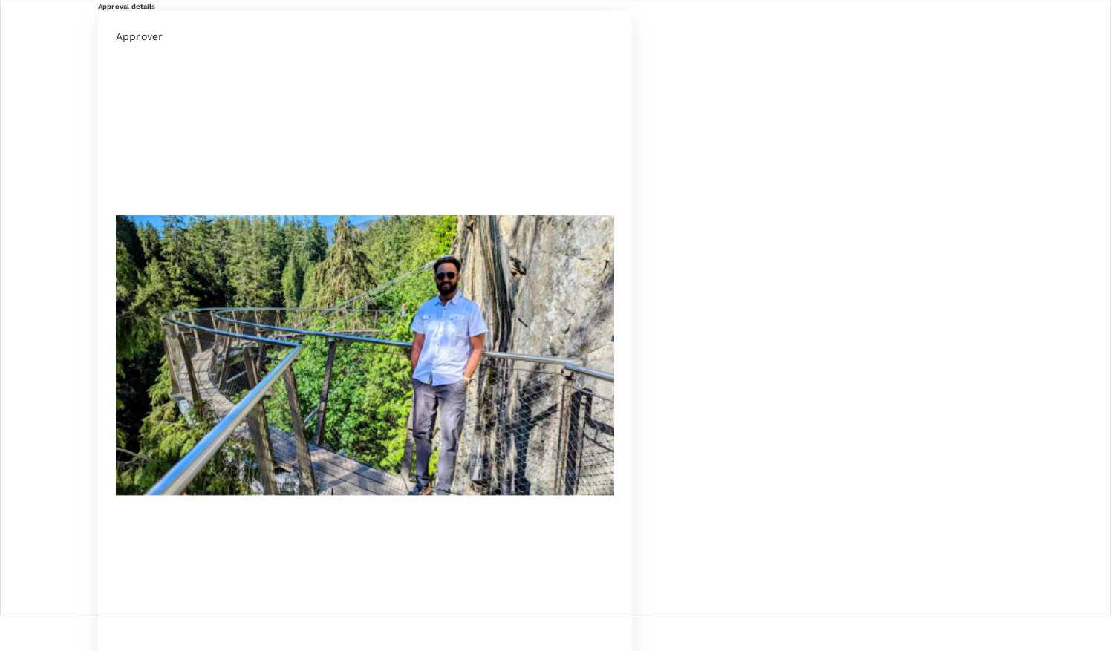
scroll to position [35, 0]
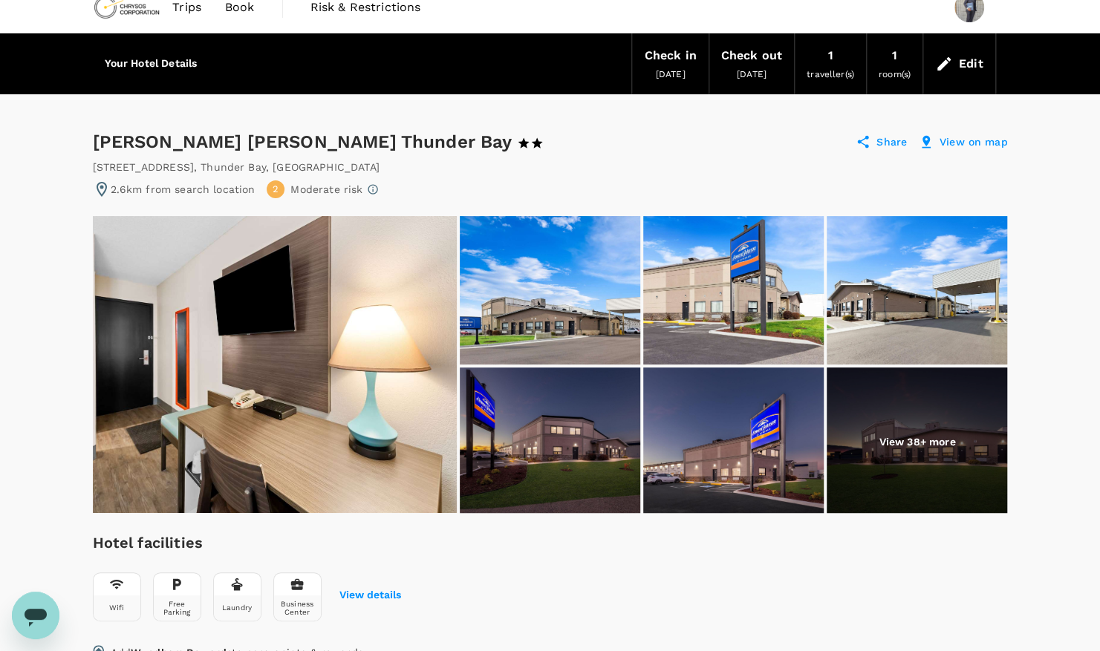
click at [244, 7] on span "Book" at bounding box center [240, 8] width 30 height 18
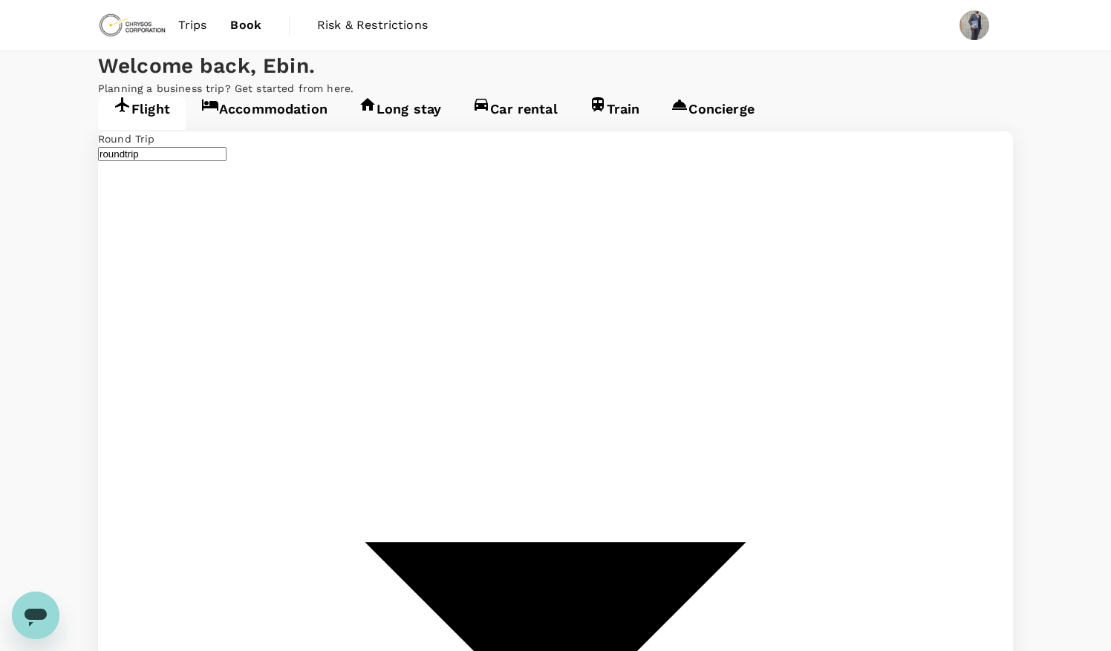
type input "Timmins Victor M. Power Airport (YTS)"
type input "Thunder Bay (YQT)"
type input "oneway"
type input "Toronto, Canada (any)"
type input "Thunder Bay, Canada (any)"
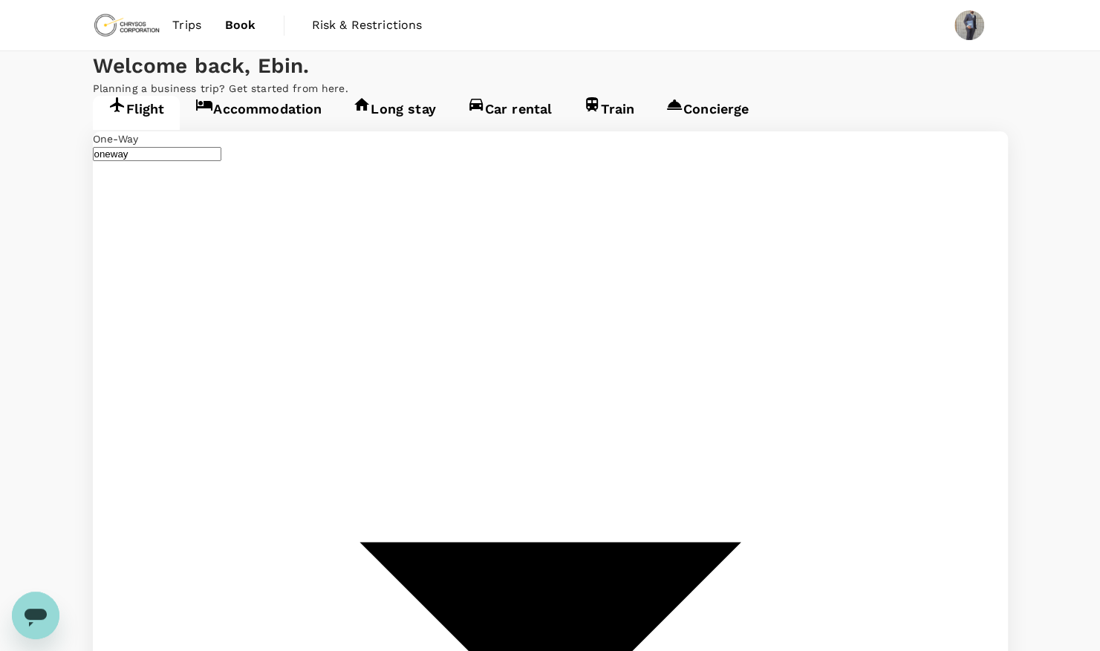
type input "Toronto, Canada (any)"
type input "Thunder Bay, Canada (any)"
type input "T"
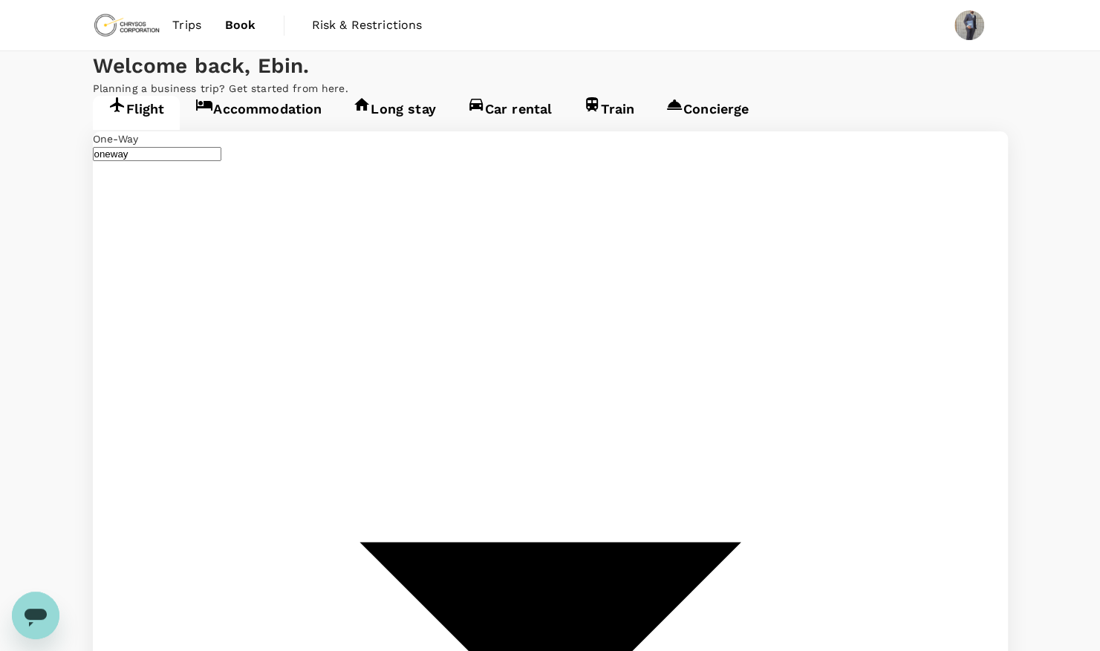
type input "Timmins, Canada (any)"
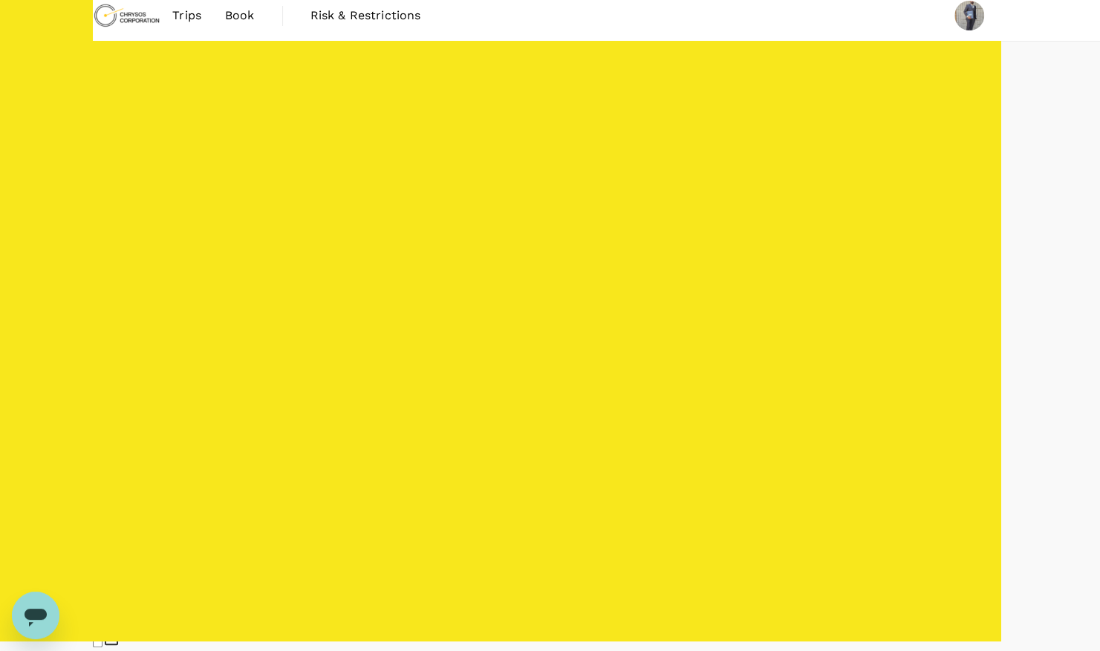
scroll to position [9, 0]
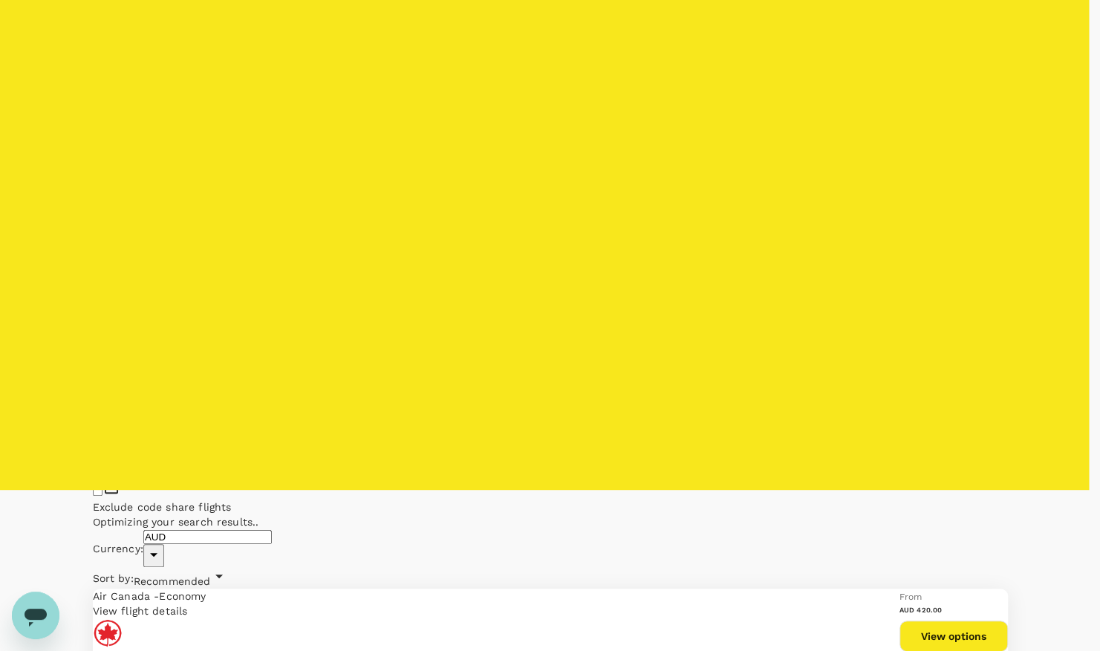
scroll to position [171, 0]
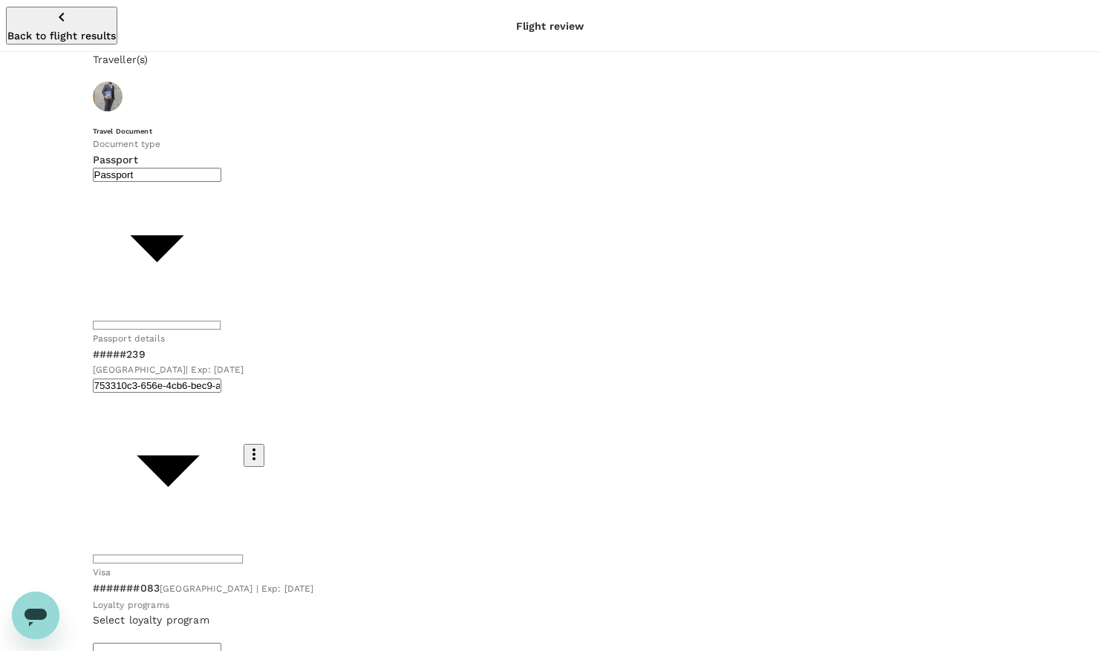
type input "Id card"
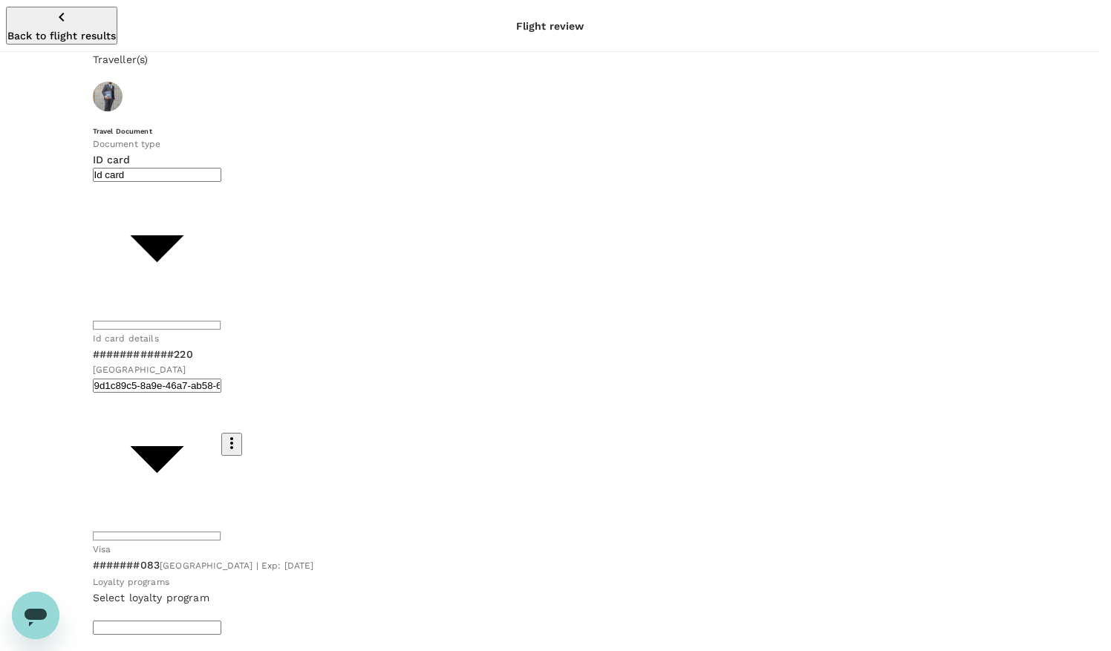
type input "adc8a2d5-54fb-43b2-9633-76e9ef097f9c"
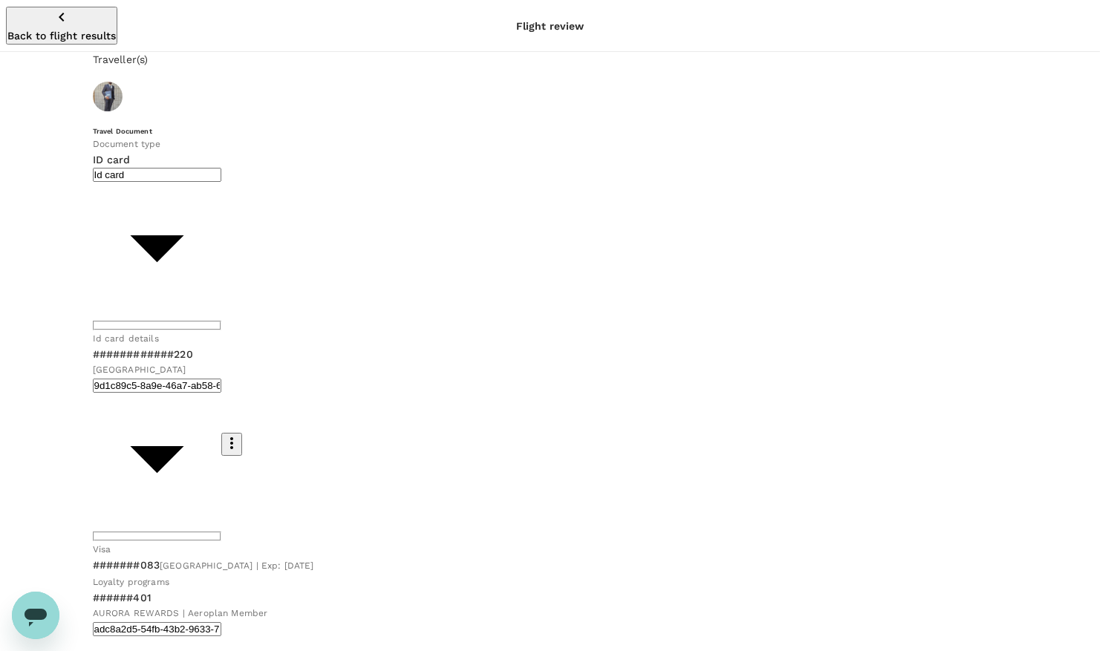
type input "9c4289b1-14a3-4119-8736-521306e5ca8f"
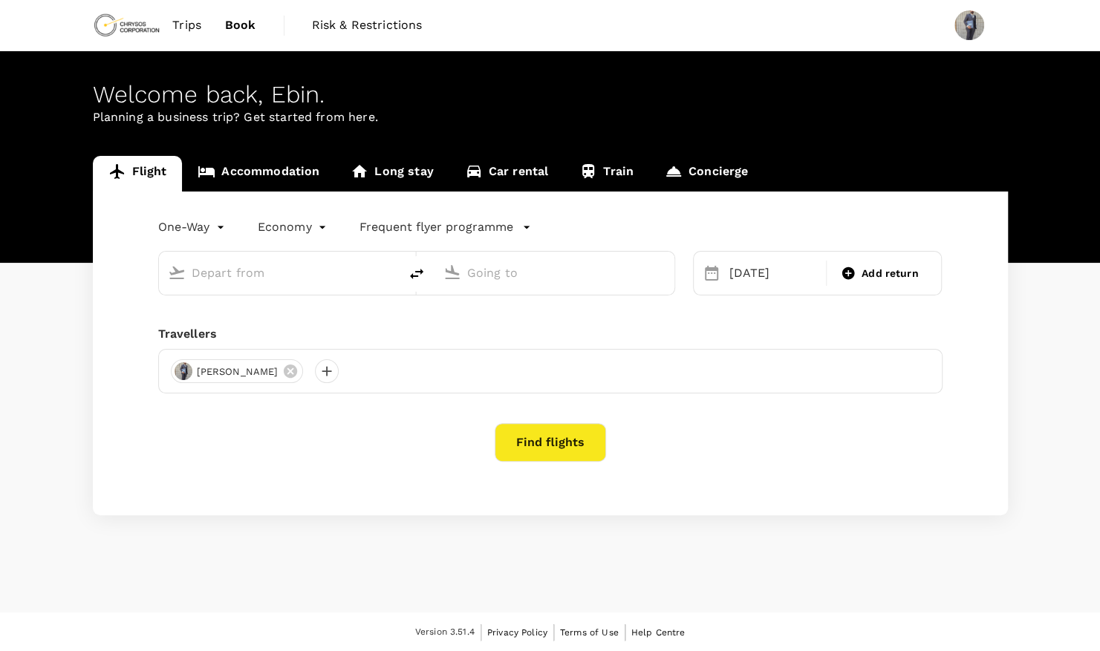
type input "[GEOGRAPHIC_DATA], [GEOGRAPHIC_DATA] (any)"
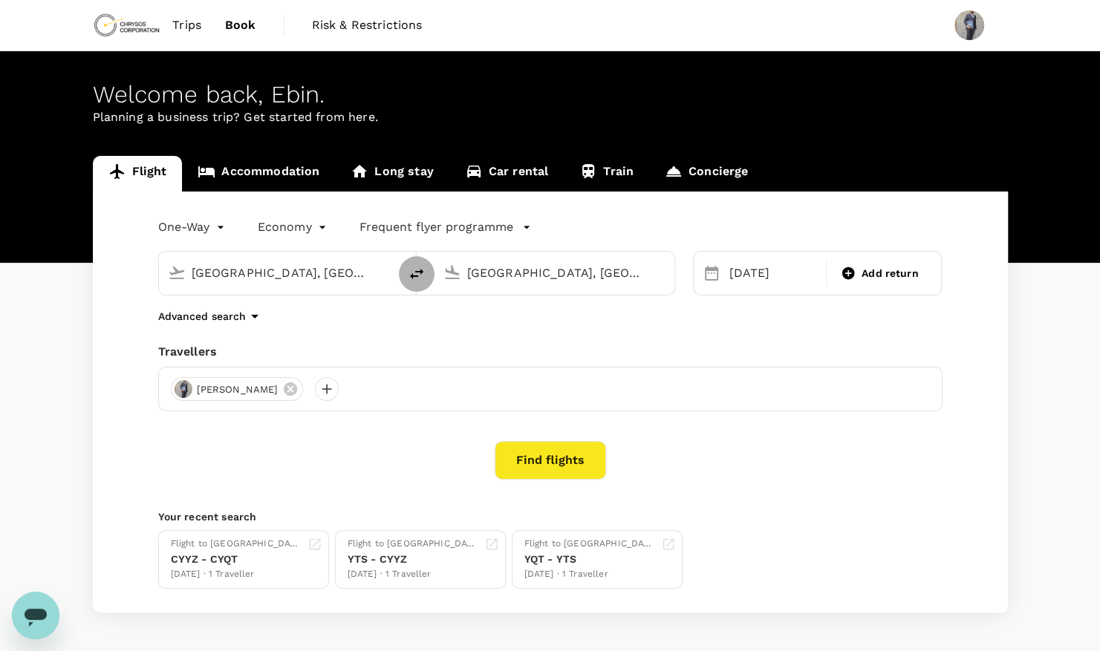
click at [421, 270] on icon "delete" at bounding box center [416, 274] width 13 height 10
type input "[GEOGRAPHIC_DATA], [GEOGRAPHIC_DATA] (any)"
click at [797, 274] on div "[DATE]" at bounding box center [773, 273] width 100 height 30
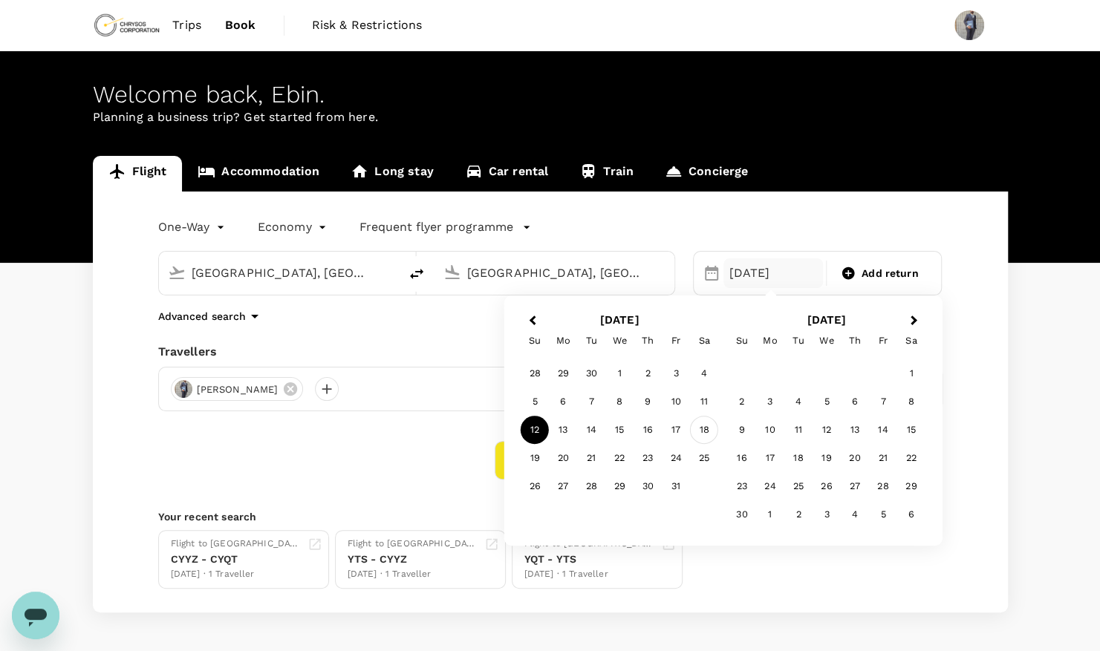
click at [707, 426] on div "18" at bounding box center [704, 430] width 28 height 28
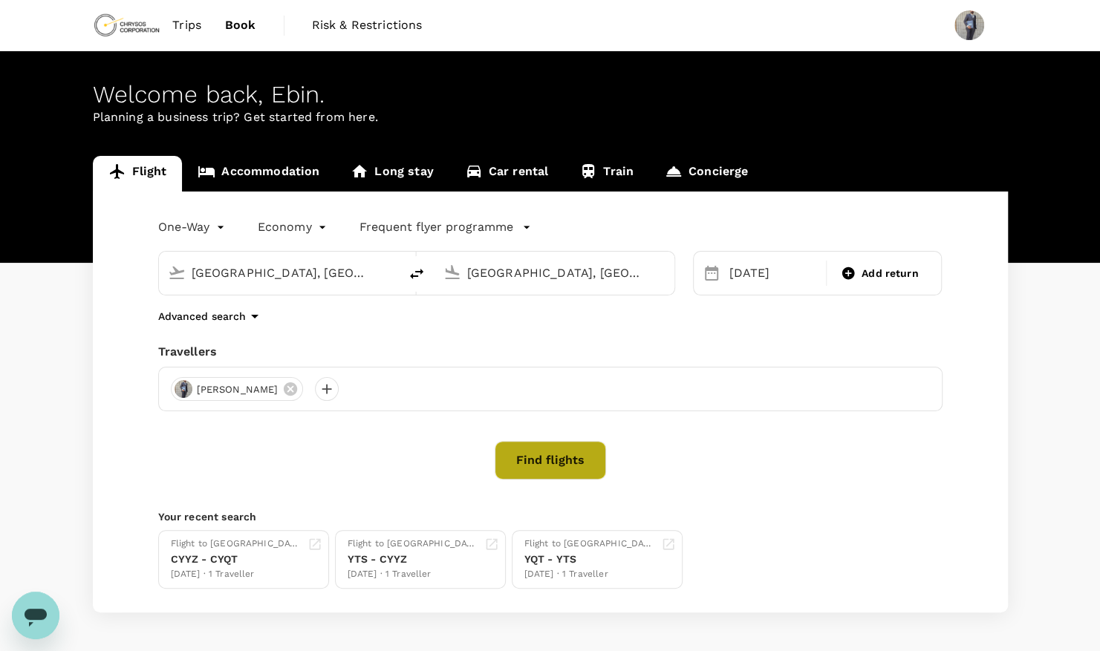
click at [535, 459] on button "Find flights" at bounding box center [550, 460] width 111 height 39
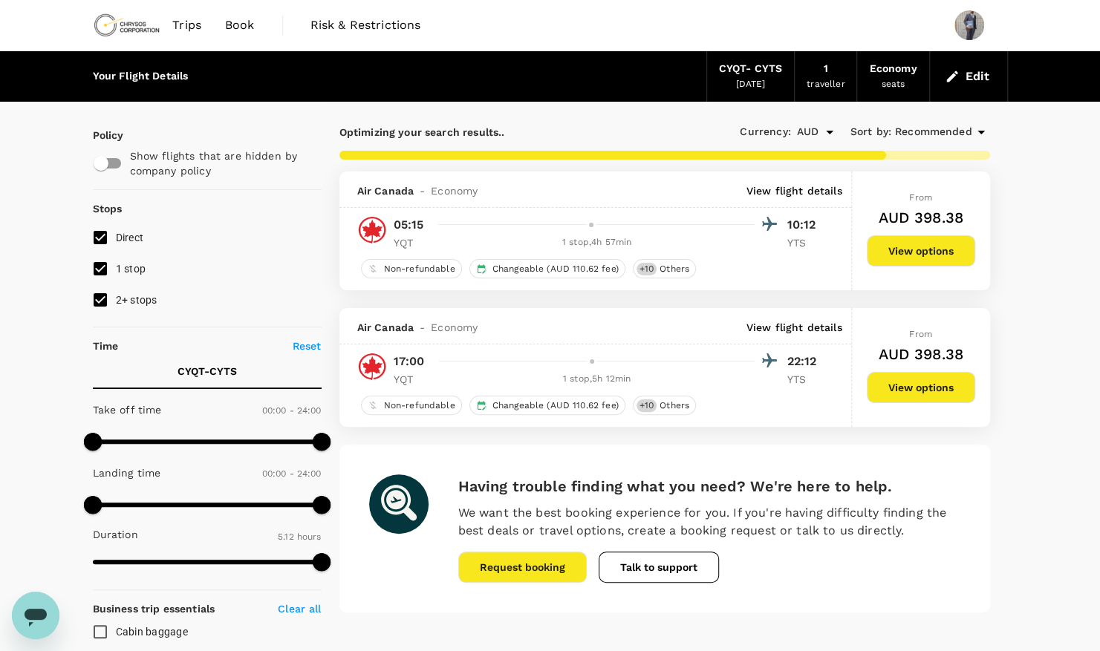
type input "482"
checkbox input "false"
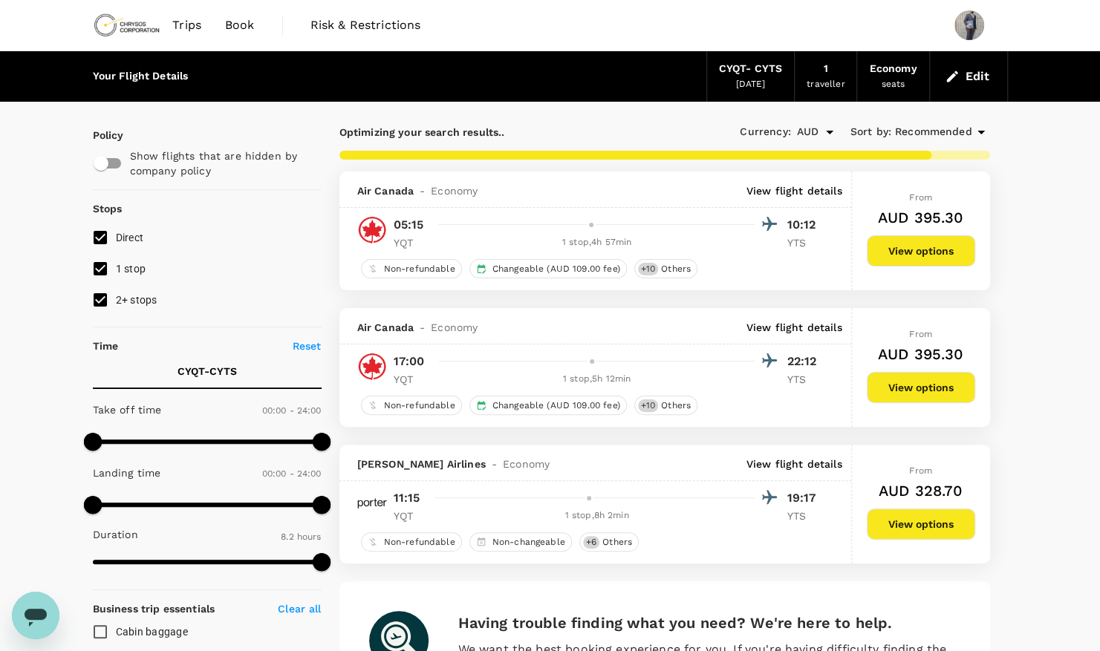
scroll to position [86, 0]
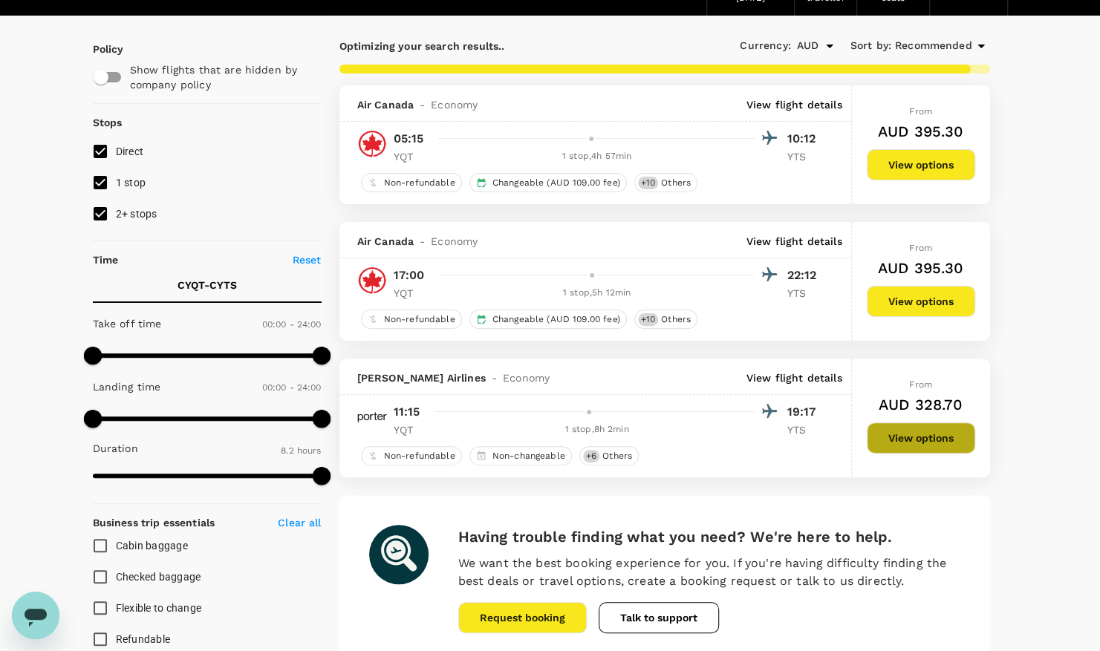
click at [899, 428] on button "View options" at bounding box center [921, 438] width 108 height 31
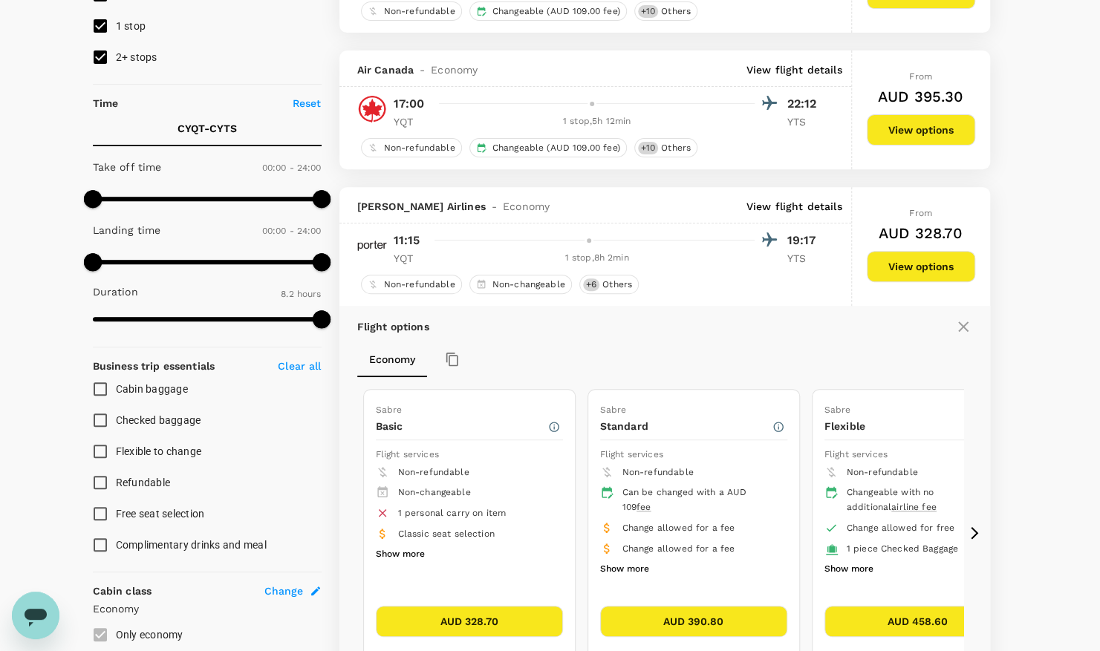
scroll to position [242, 0]
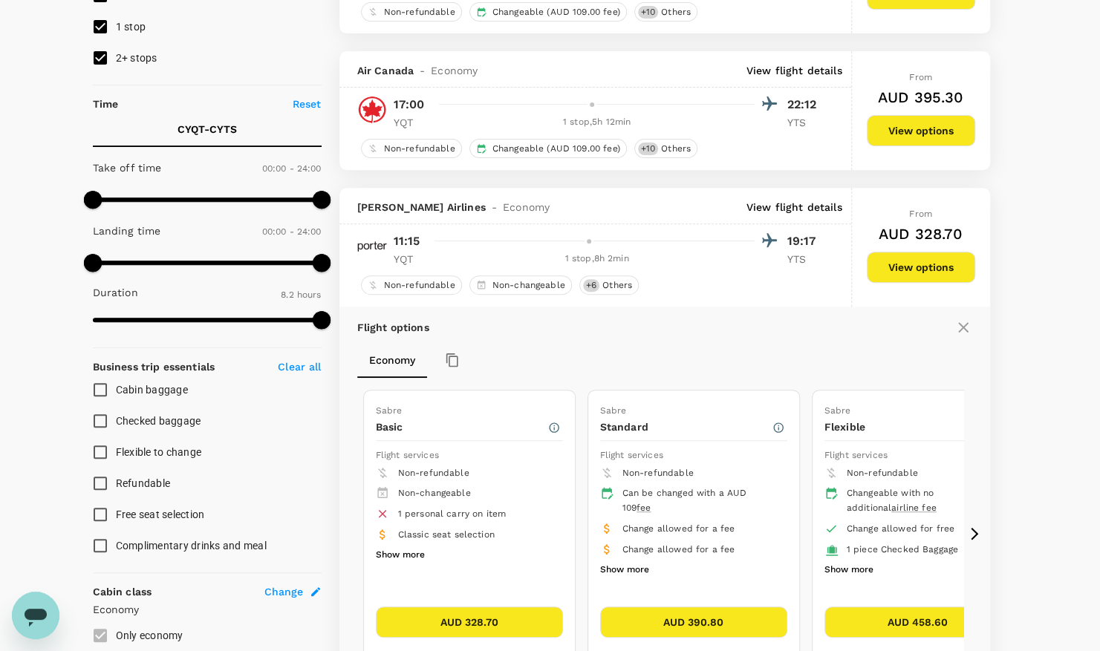
click at [967, 322] on icon at bounding box center [963, 327] width 10 height 10
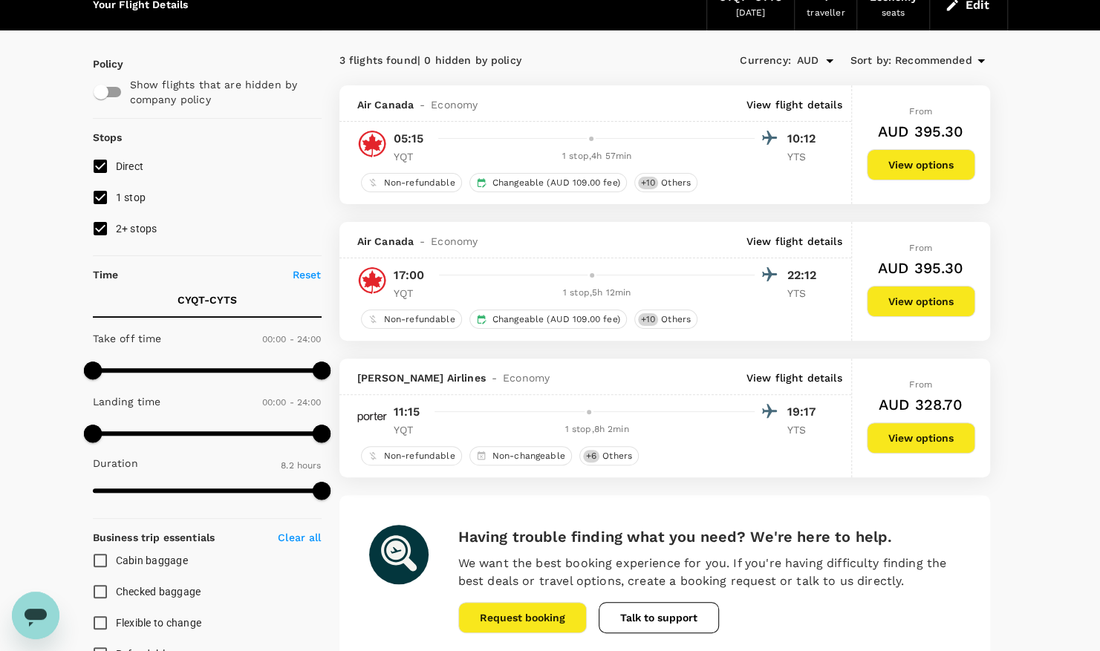
scroll to position [62, 0]
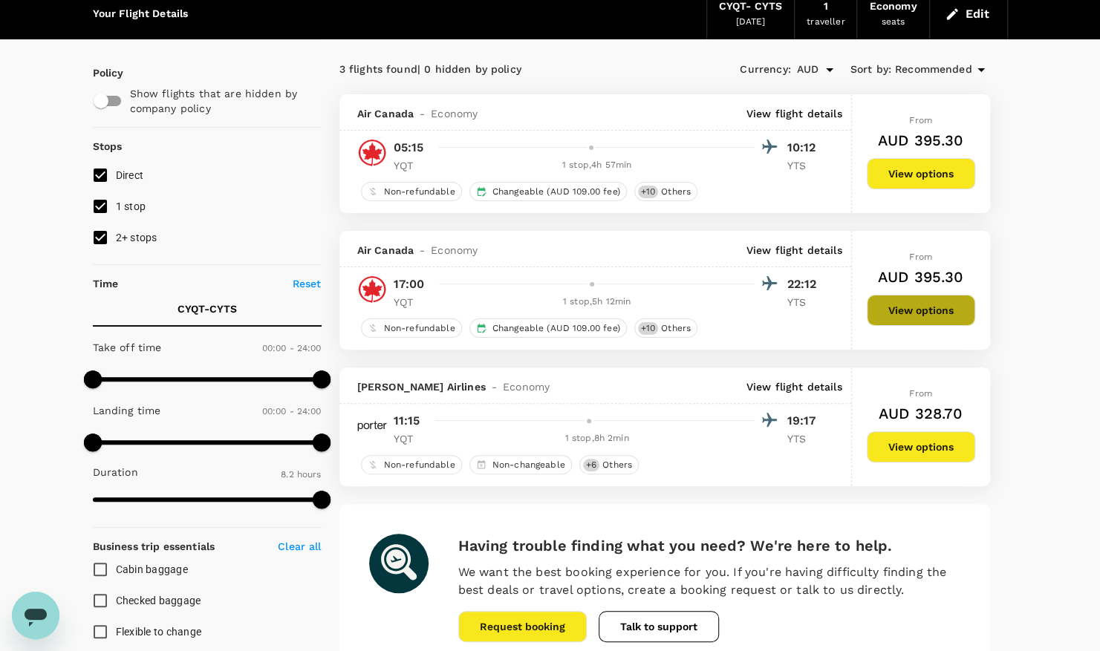
click at [901, 318] on button "View options" at bounding box center [921, 310] width 108 height 31
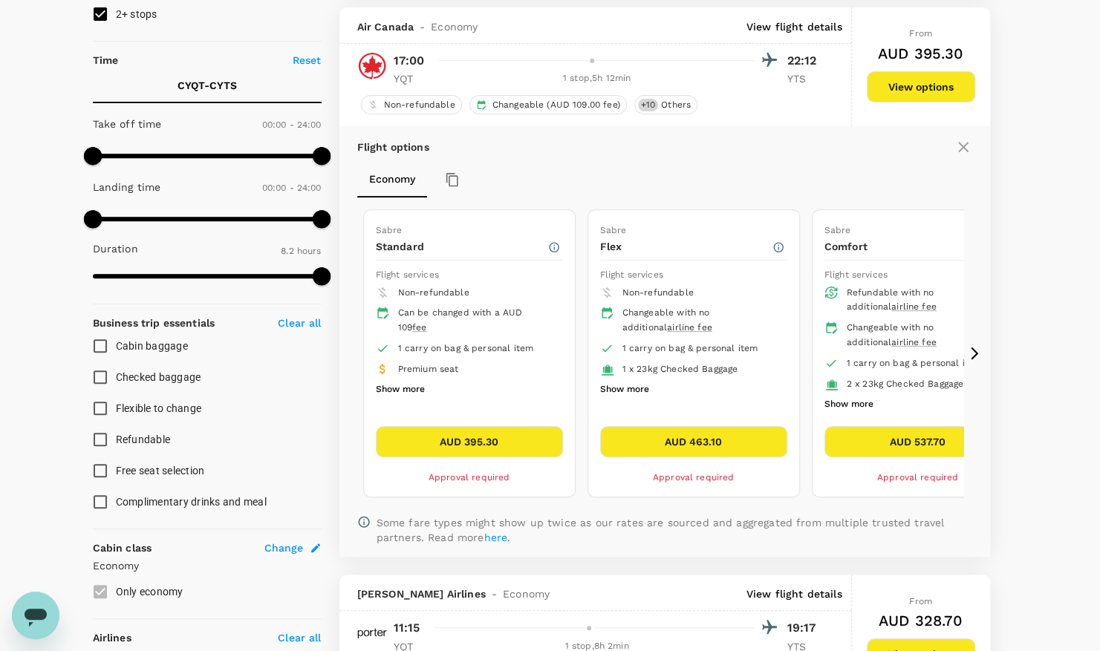
scroll to position [293, 0]
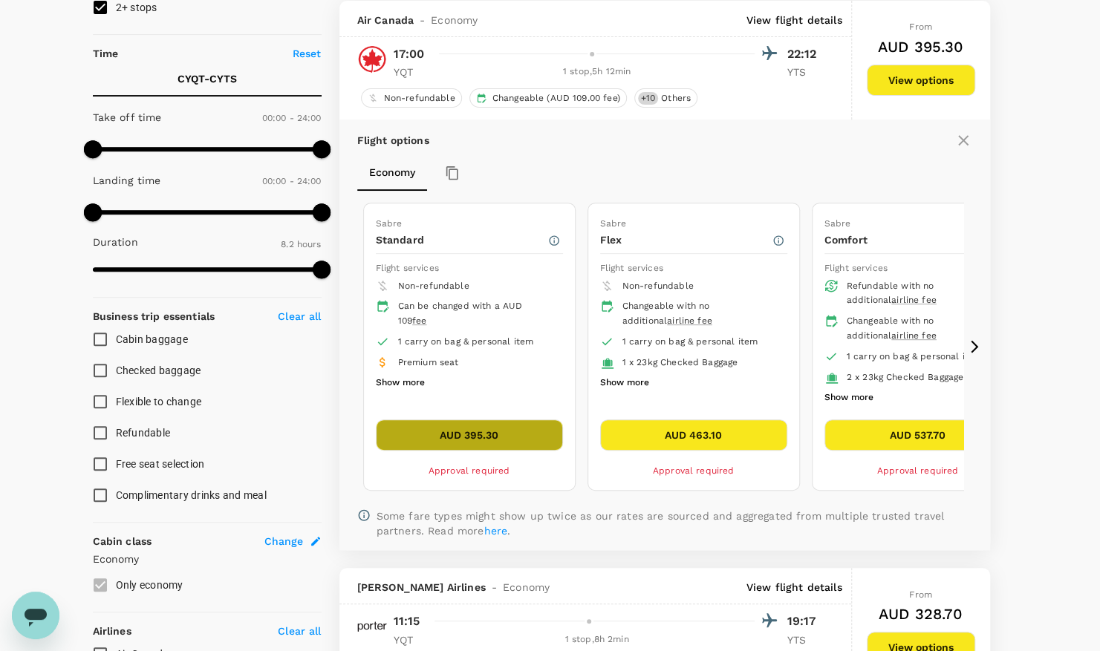
click at [447, 434] on button "AUD 395.30" at bounding box center [469, 435] width 187 height 31
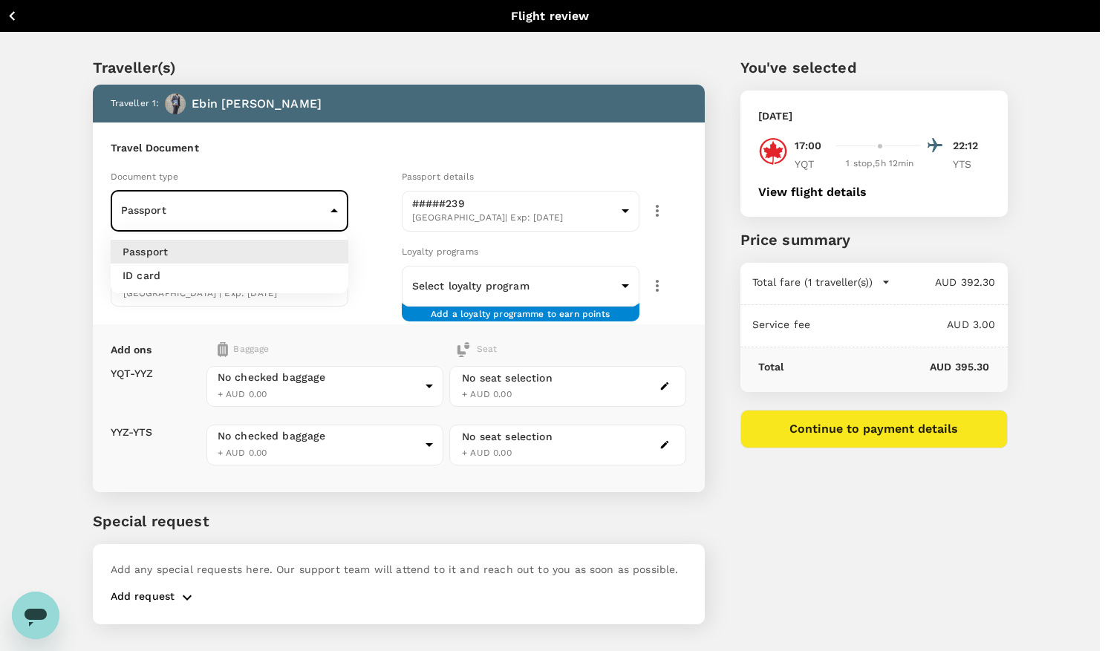
click at [333, 210] on body "Back to flight results Flight review Traveller(s) Traveller 1 : Ebin Jose Trave…" at bounding box center [555, 345] width 1111 height 691
click at [189, 275] on li "ID card" at bounding box center [230, 276] width 238 height 24
type input "Id card"
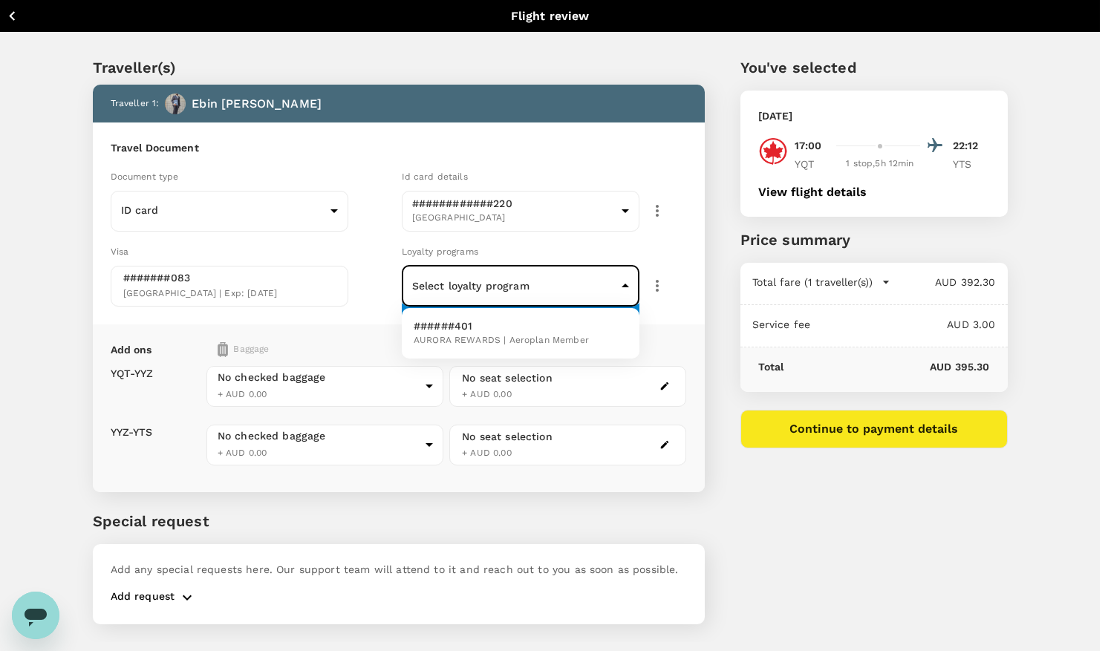
click at [621, 277] on body "Back to flight results Flight review Traveller(s) Traveller 1 : Ebin Jose Trave…" at bounding box center [555, 345] width 1111 height 691
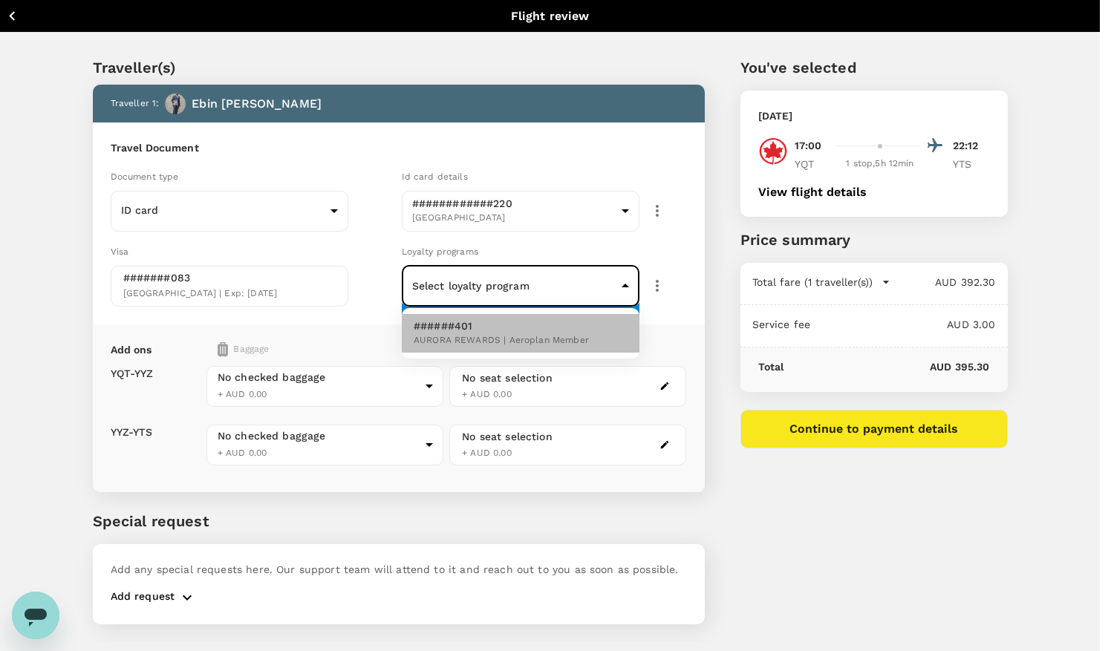
click at [518, 331] on p "######401" at bounding box center [501, 326] width 175 height 15
type input "adc8a2d5-54fb-43b2-9633-76e9ef097f9c"
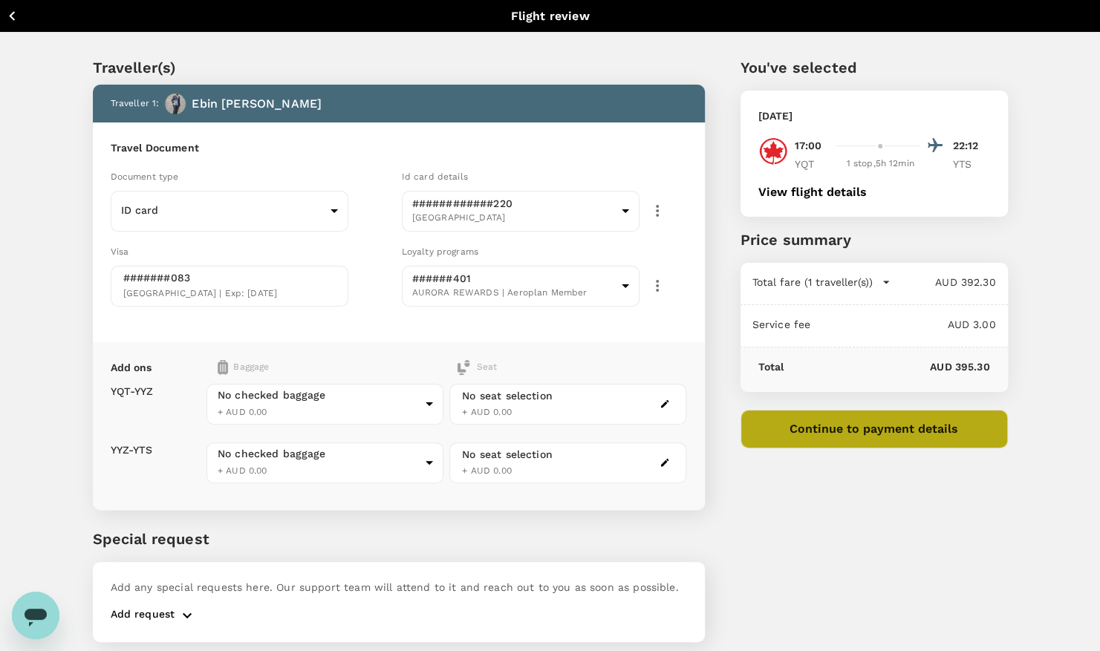
click at [913, 440] on button "Continue to payment details" at bounding box center [873, 429] width 267 height 39
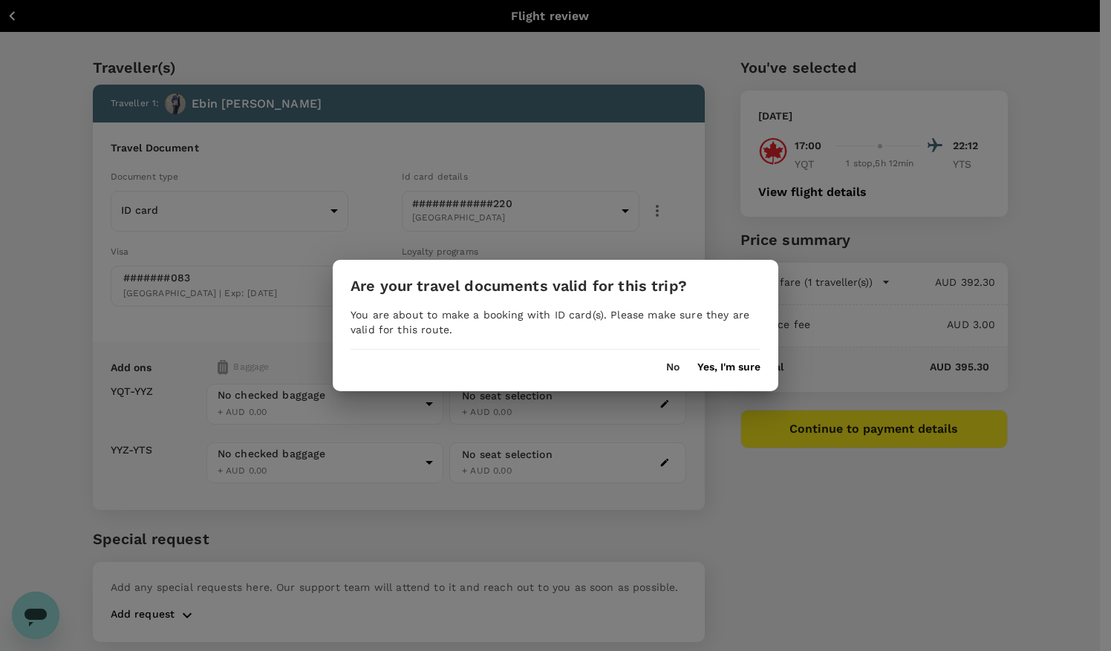
click at [719, 369] on button "Yes, I'm sure" at bounding box center [728, 368] width 63 height 12
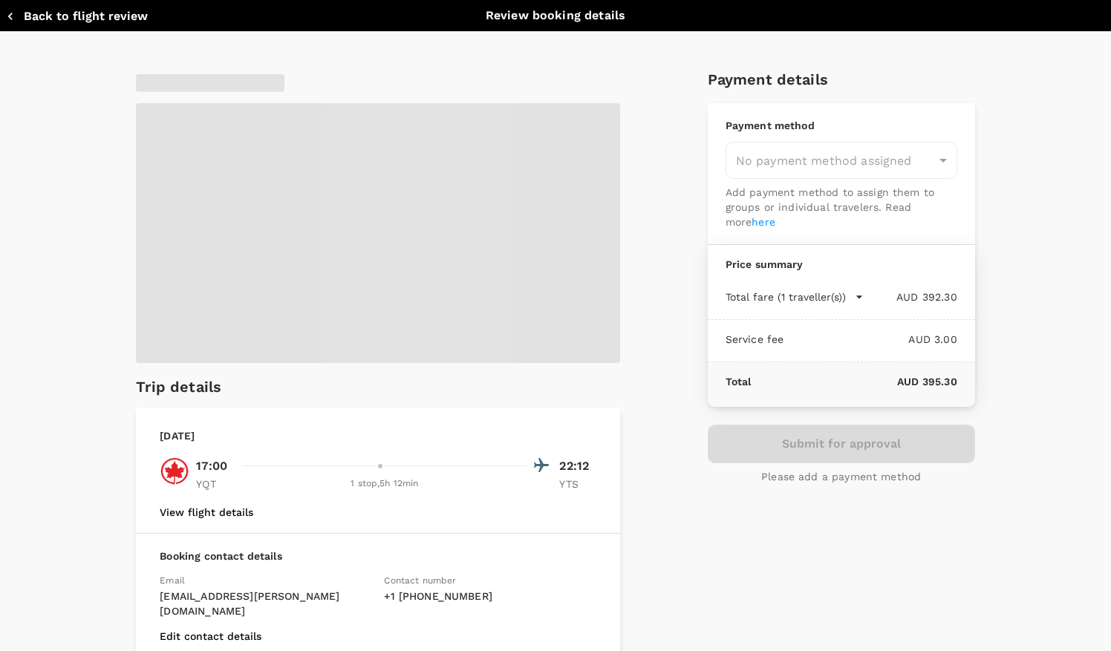
type input "9c4289b1-14a3-4119-8736-521306e5ca8f"
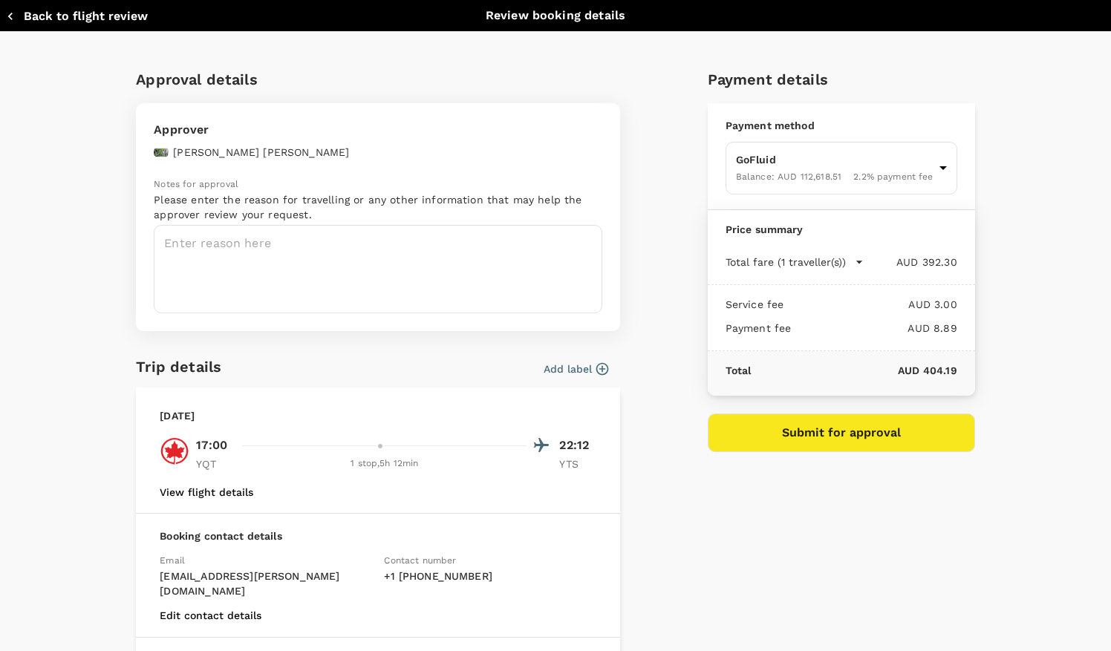
scroll to position [154, 0]
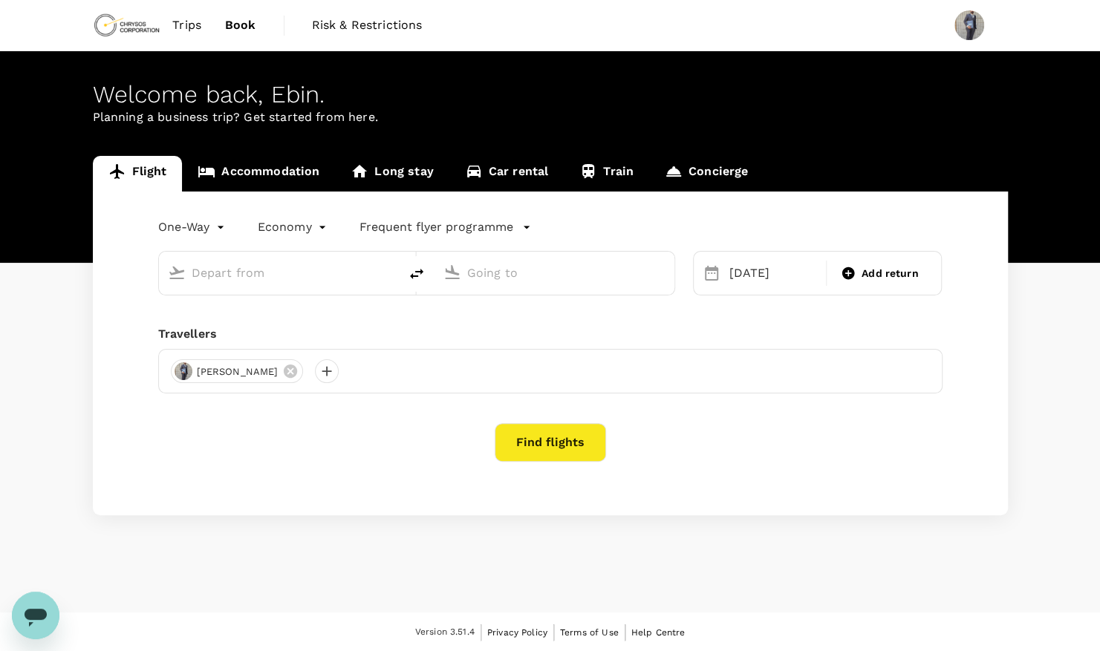
type input "[GEOGRAPHIC_DATA], [GEOGRAPHIC_DATA] (any)"
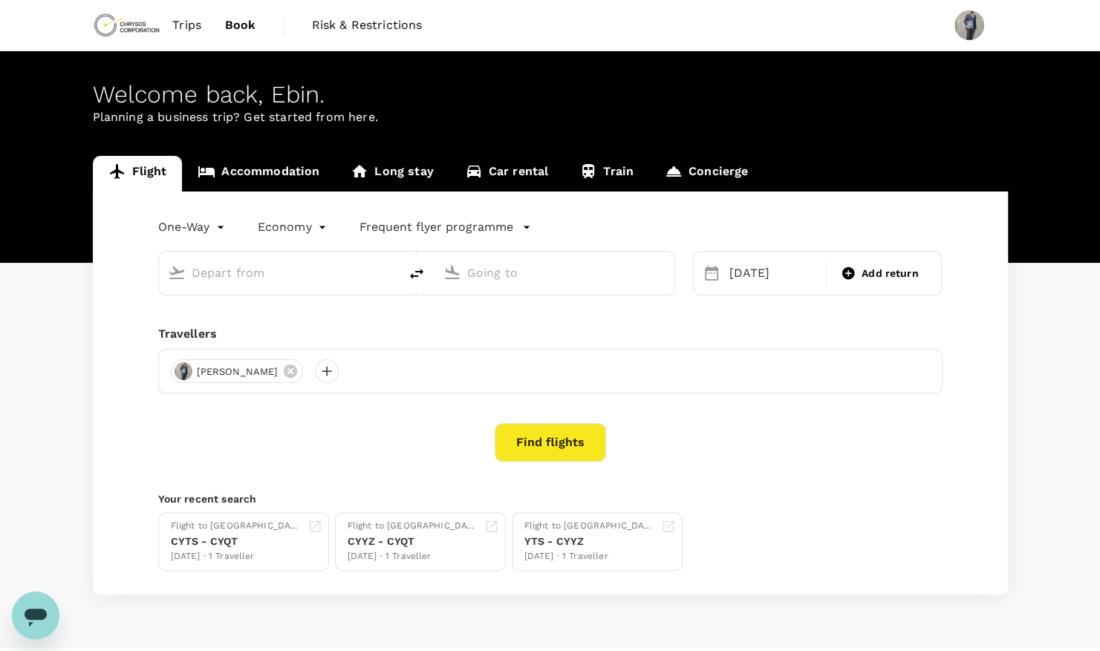
type input "[GEOGRAPHIC_DATA], [GEOGRAPHIC_DATA] (any)"
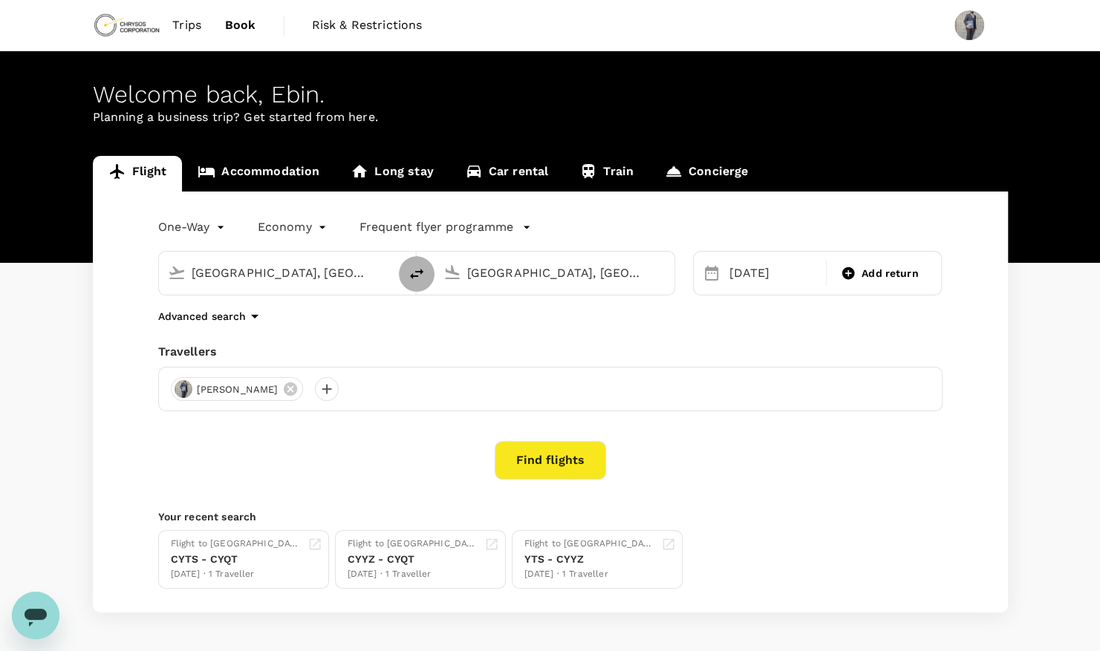
click at [413, 277] on icon "delete" at bounding box center [417, 274] width 18 height 18
type input "[GEOGRAPHIC_DATA], [GEOGRAPHIC_DATA] (any)"
click at [545, 454] on button "Find flights" at bounding box center [550, 460] width 111 height 39
click at [768, 279] on div "[DATE]" at bounding box center [773, 273] width 100 height 30
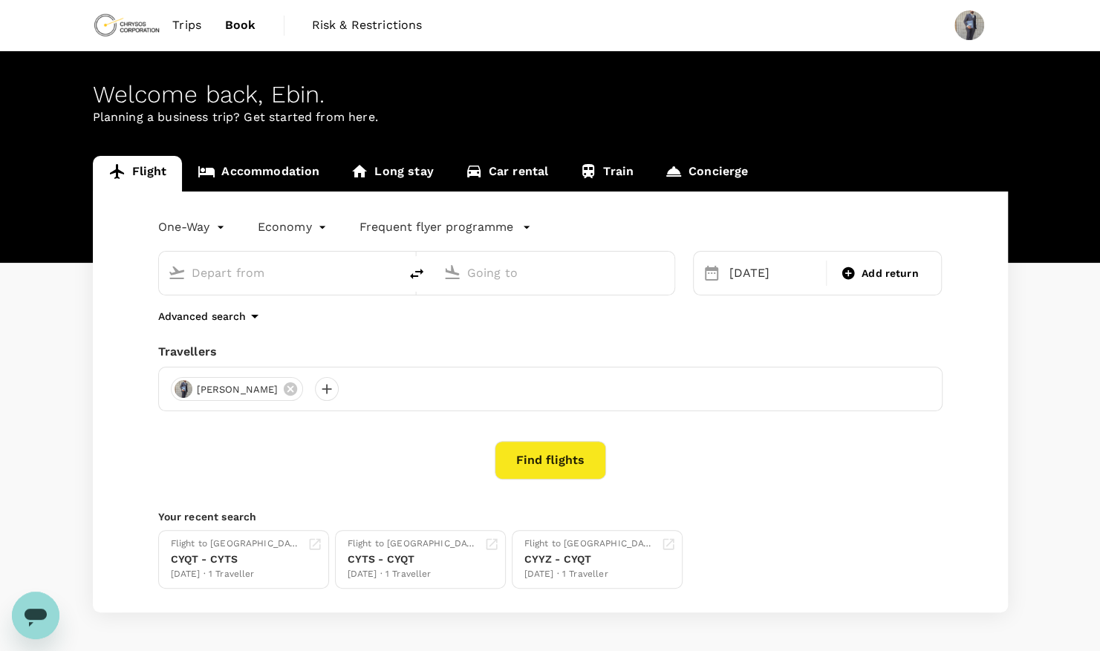
type input "[GEOGRAPHIC_DATA], [GEOGRAPHIC_DATA] (any)"
click at [763, 276] on div "[DATE]" at bounding box center [773, 273] width 100 height 30
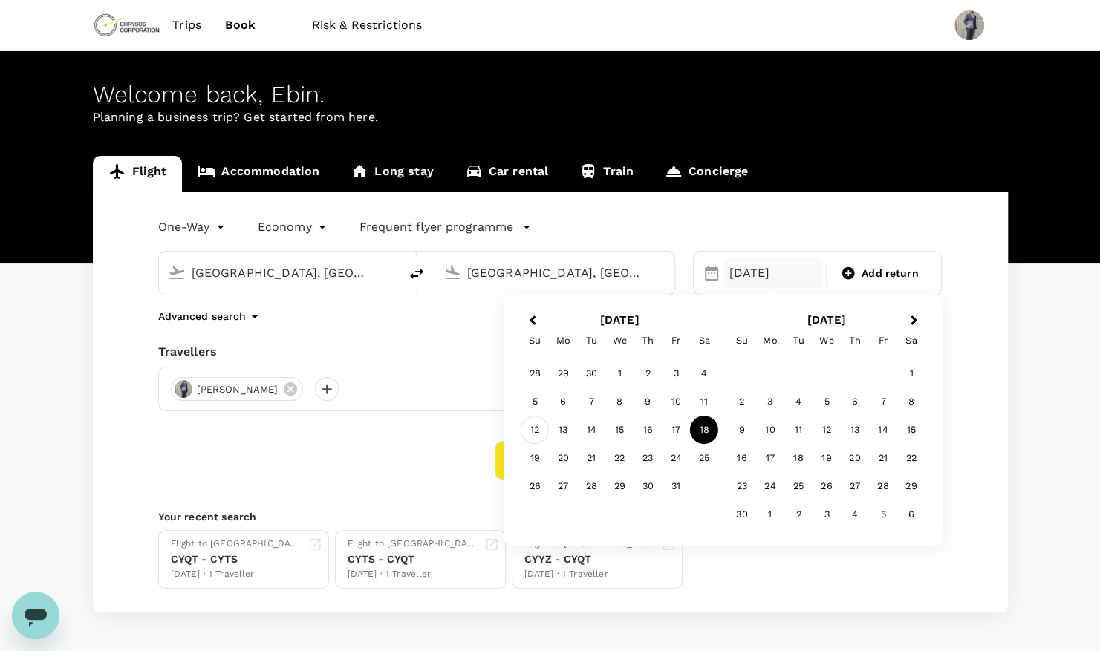
click at [535, 431] on div "12" at bounding box center [535, 430] width 28 height 28
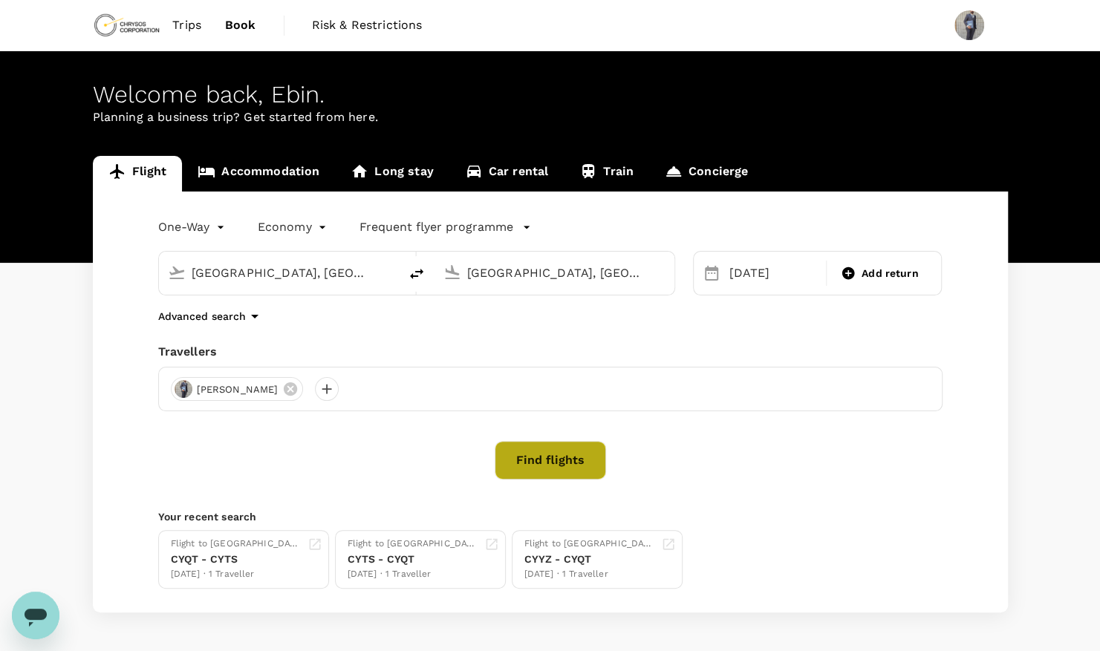
click at [567, 459] on button "Find flights" at bounding box center [550, 460] width 111 height 39
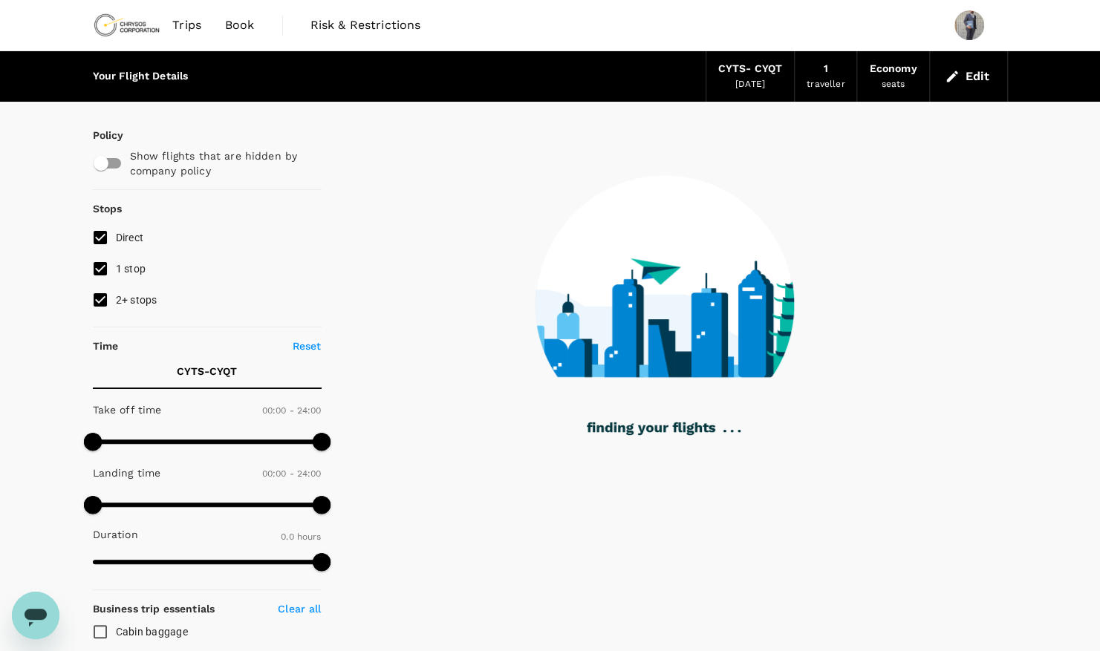
click at [192, 29] on span "Trips" at bounding box center [186, 25] width 29 height 18
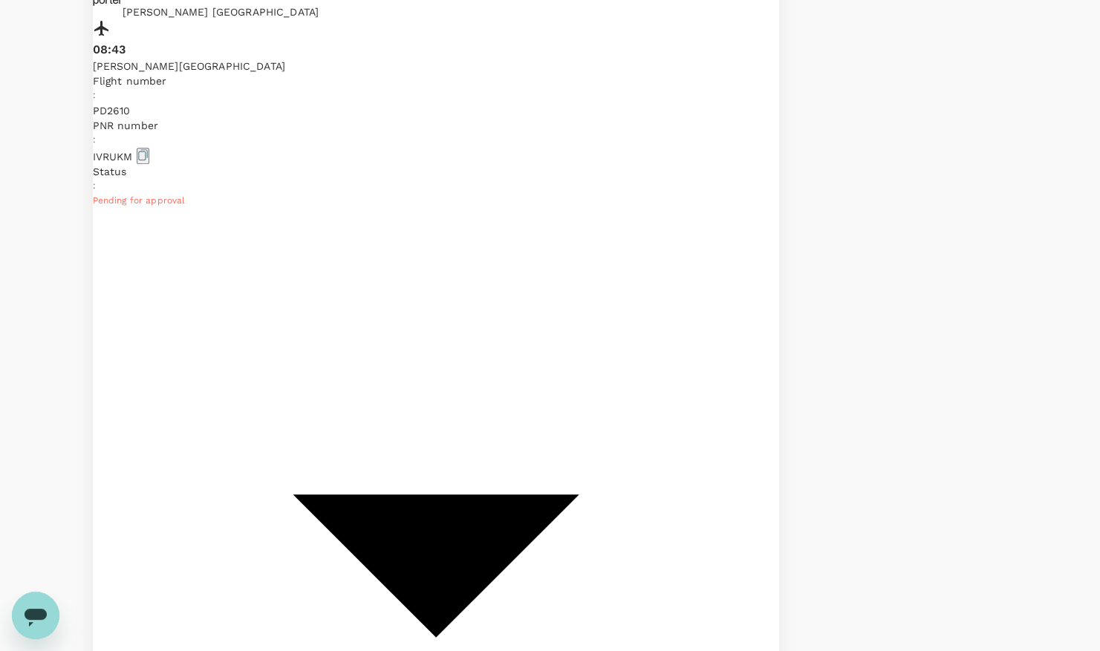
scroll to position [382, 0]
copy p "PD 2631"
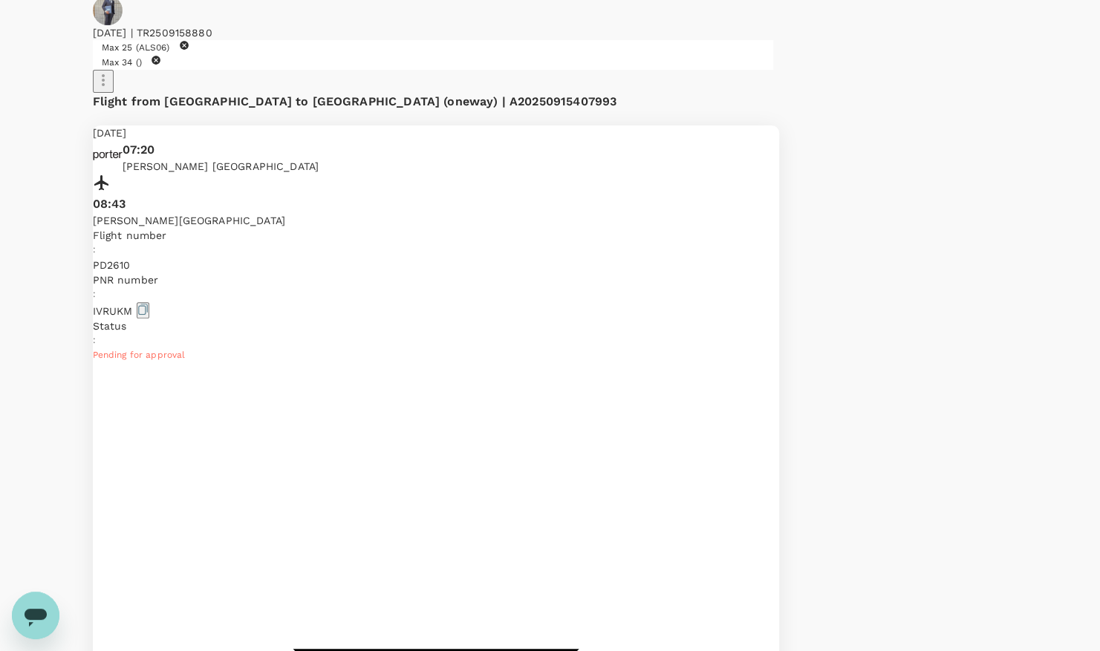
scroll to position [228, 0]
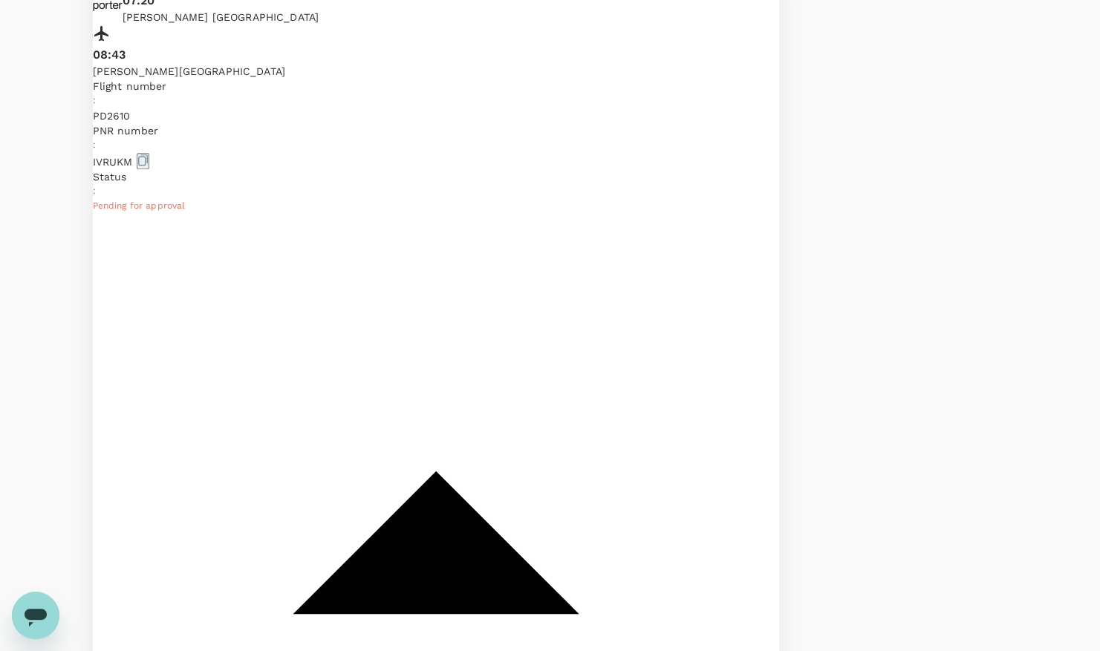
scroll to position [377, 0]
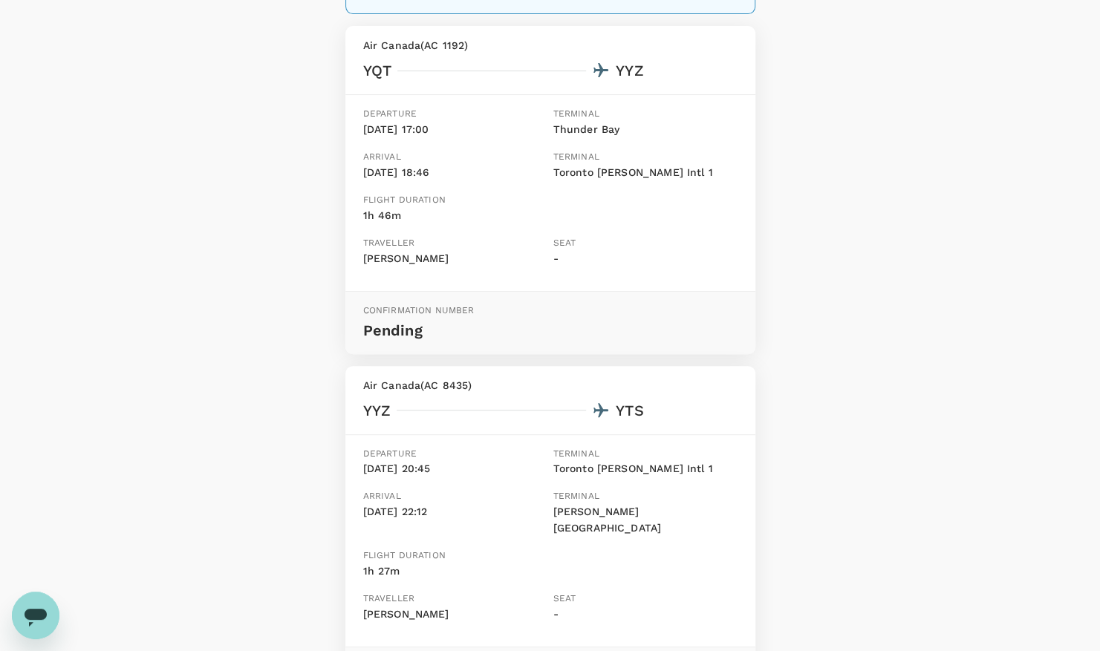
scroll to position [217, 0]
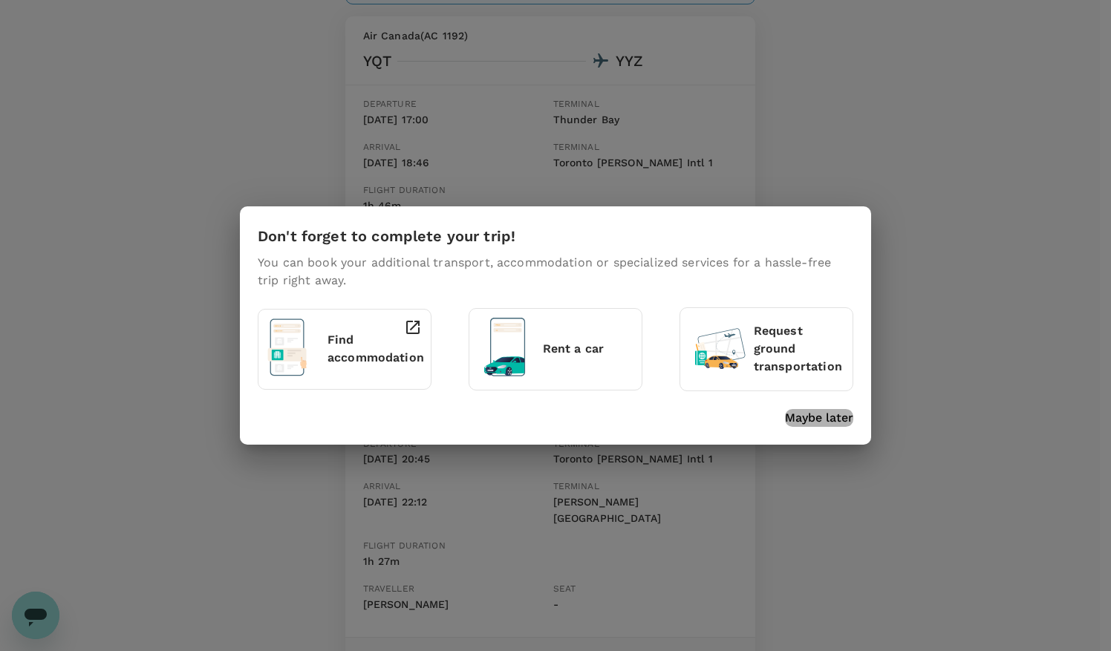
click at [813, 420] on p "Maybe later" at bounding box center [819, 418] width 68 height 18
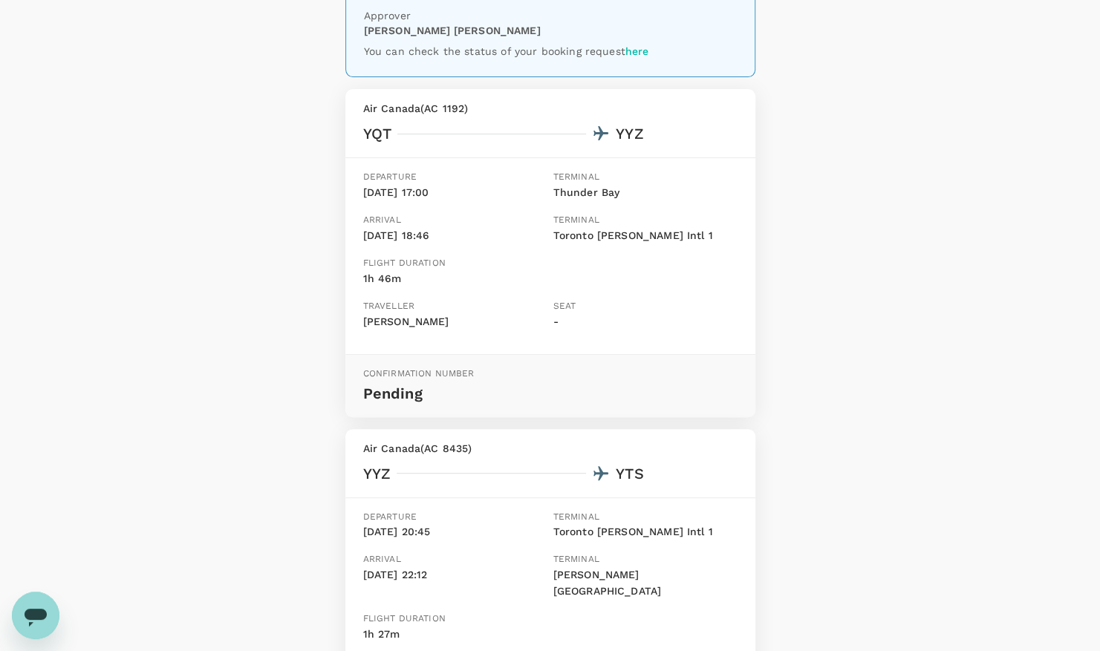
scroll to position [0, 0]
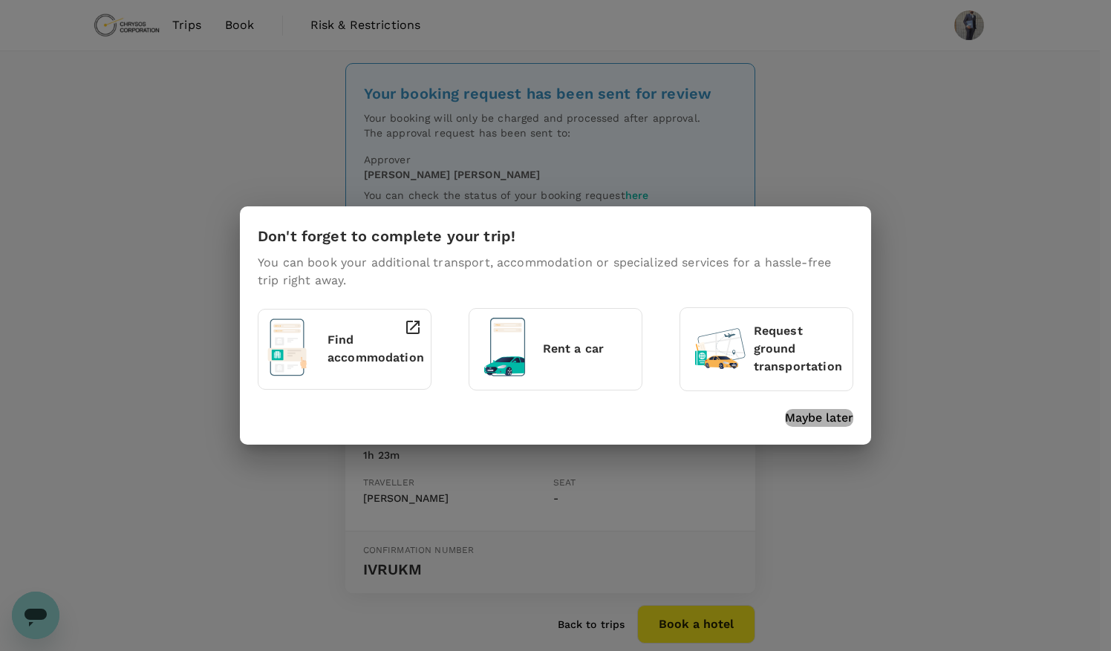
click at [809, 417] on p "Maybe later" at bounding box center [819, 418] width 68 height 18
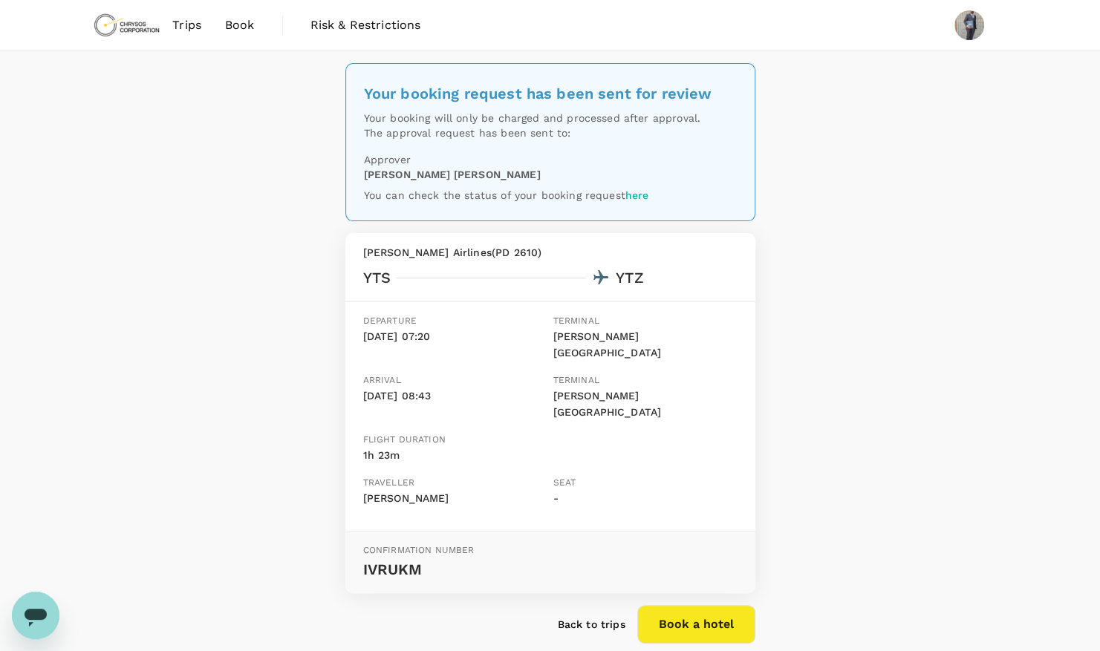
scroll to position [45, 0]
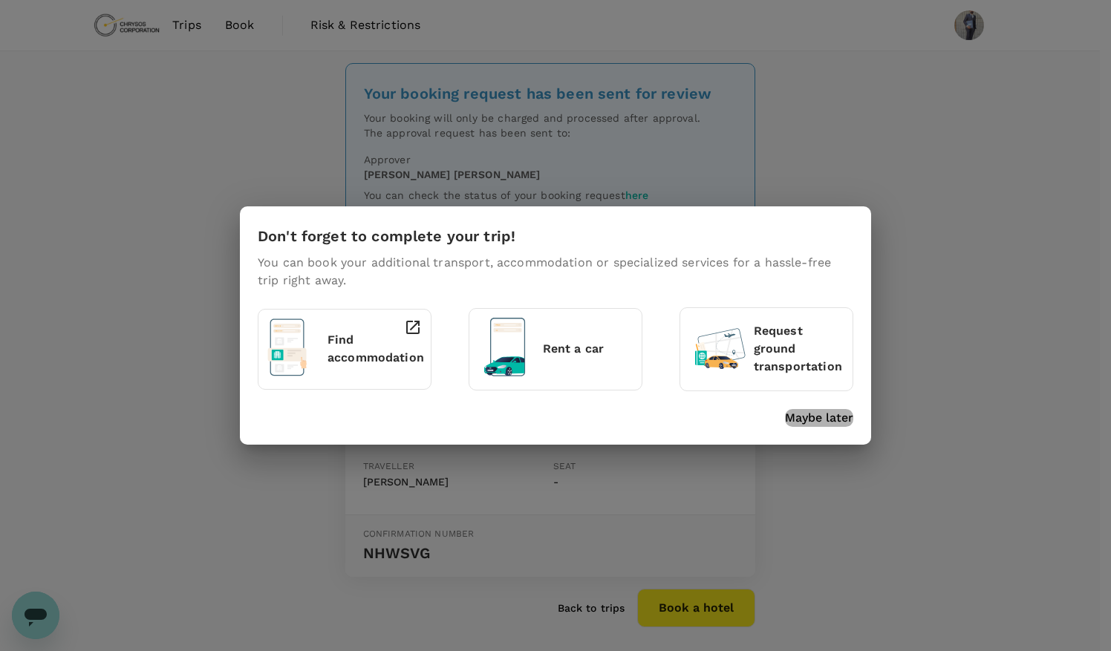
click at [812, 425] on p "Maybe later" at bounding box center [819, 418] width 68 height 18
